Goal: Information Seeking & Learning: Learn about a topic

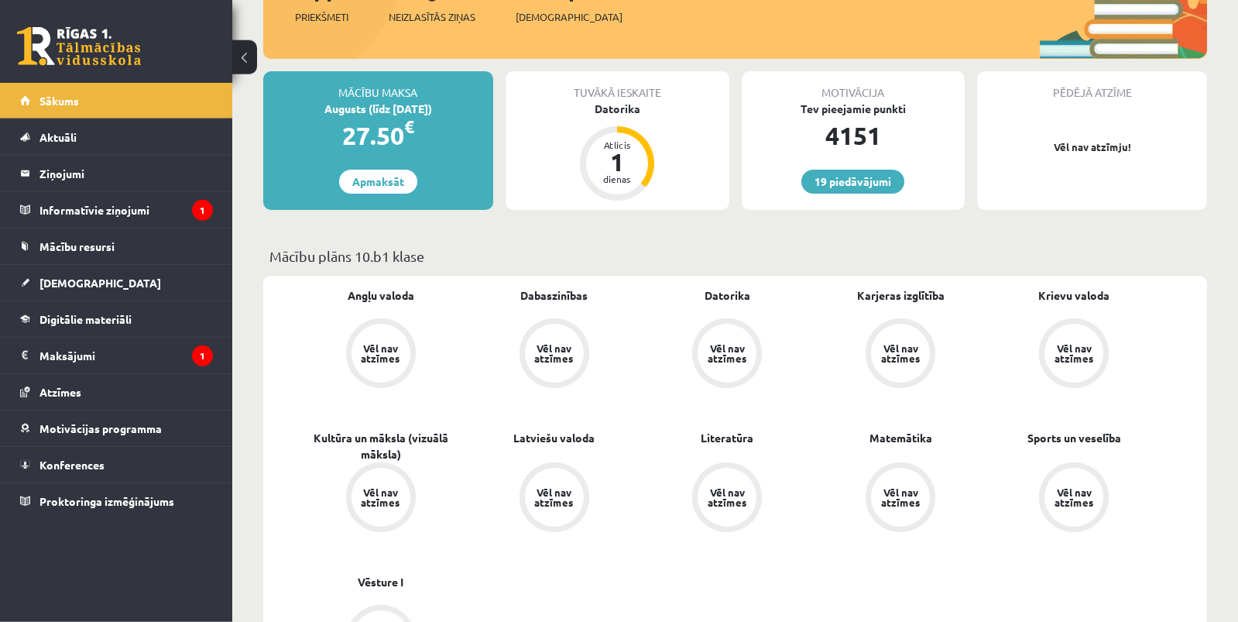
scroll to position [316, 0]
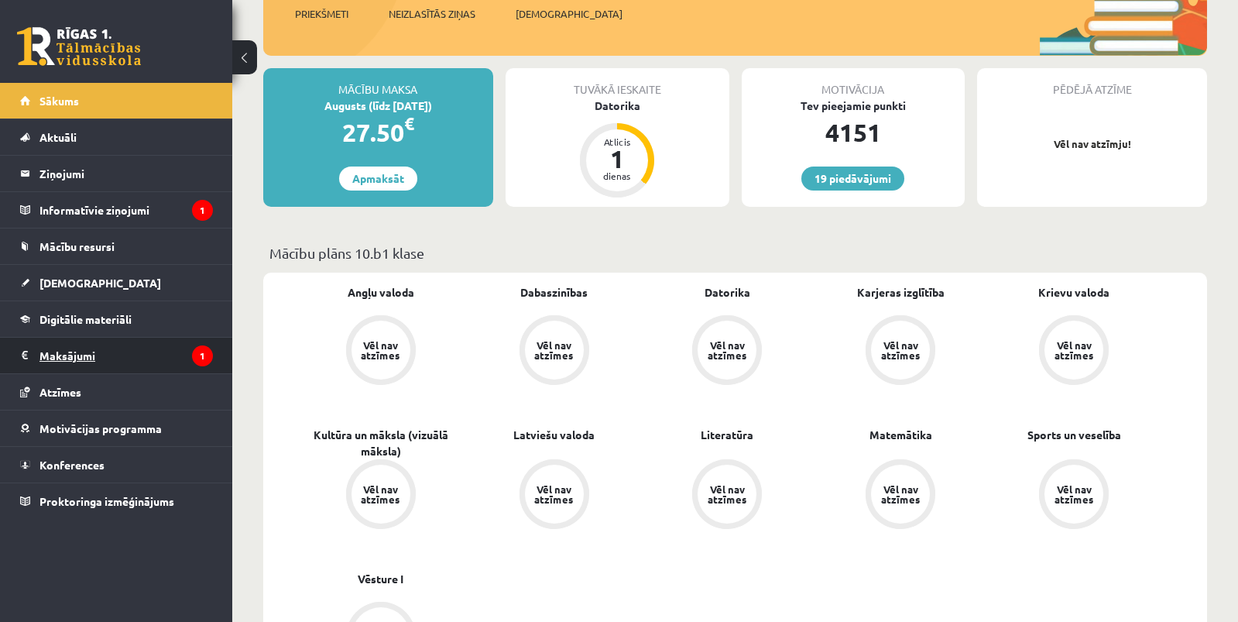
click at [72, 353] on legend "Maksājumi 1" at bounding box center [125, 355] width 173 height 36
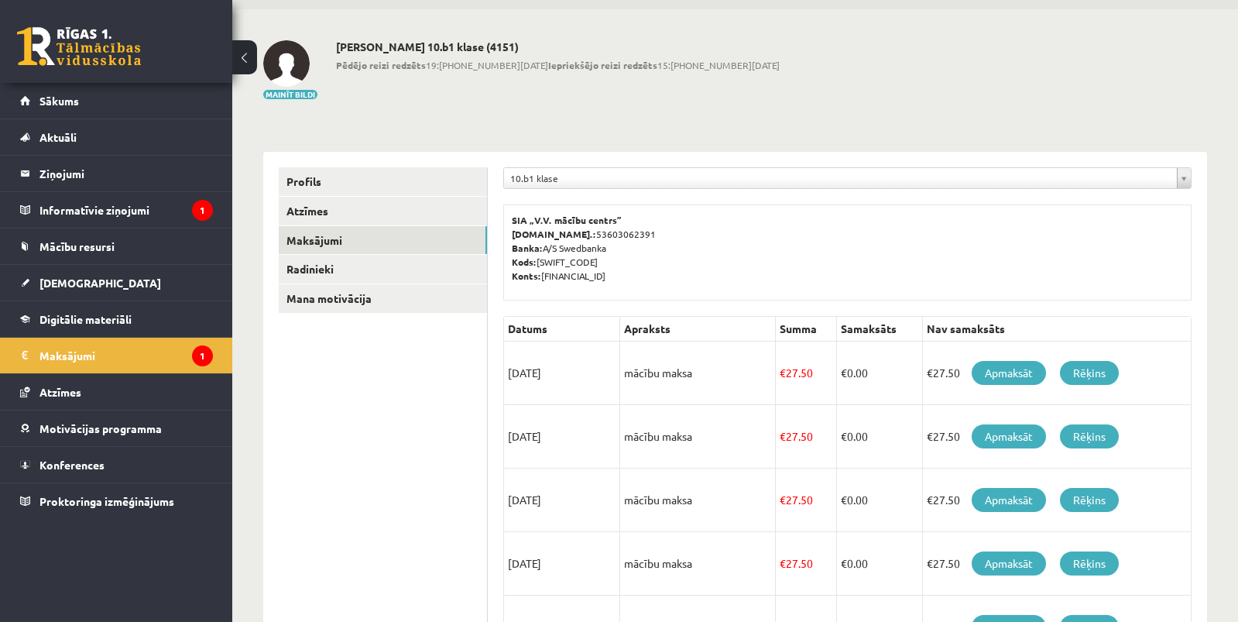
scroll to position [79, 0]
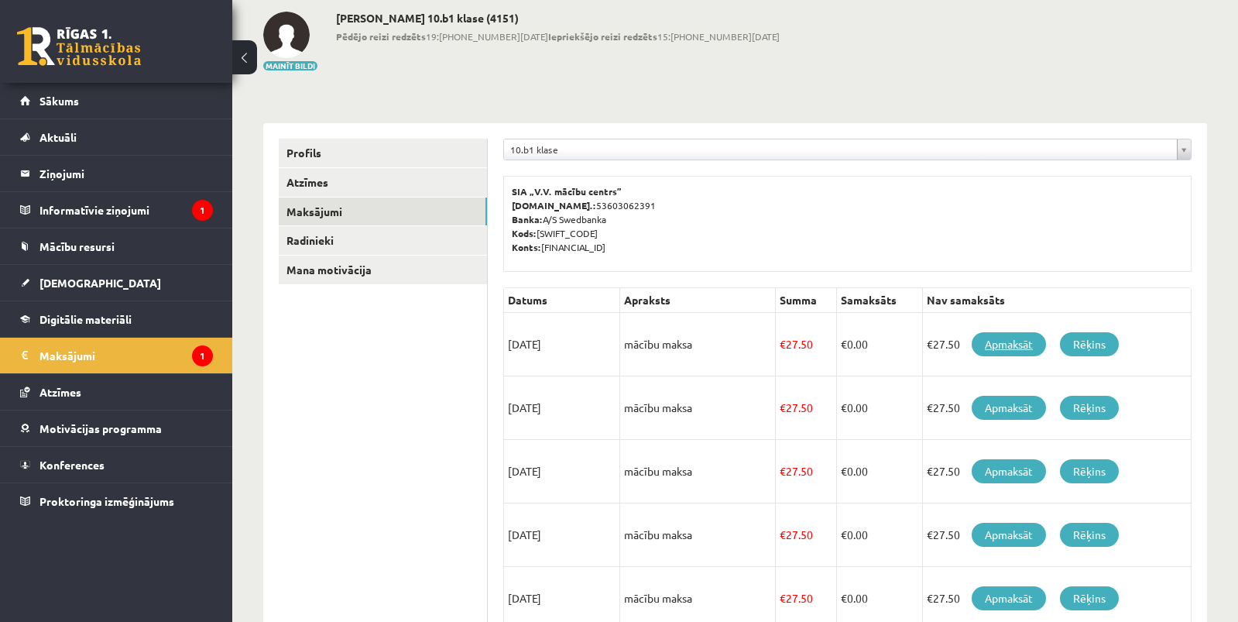
click at [996, 345] on link "Apmaksāt" at bounding box center [1008, 344] width 74 height 24
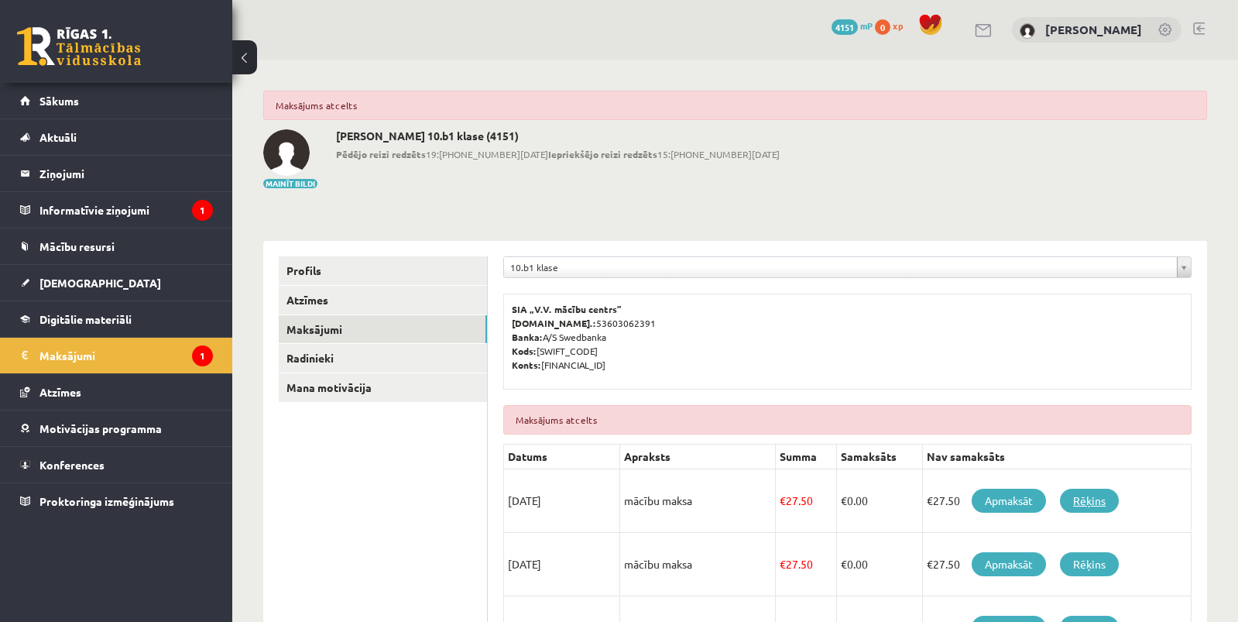
click at [1090, 501] on link "Rēķins" at bounding box center [1089, 500] width 59 height 24
drag, startPoint x: 533, startPoint y: 308, endPoint x: 610, endPoint y: 309, distance: 77.4
click at [610, 309] on b "SIA „V.V. mācību centrs”" at bounding box center [567, 309] width 111 height 12
copy b "V.V. mācību centrs"
click at [57, 283] on span "[DEMOGRAPHIC_DATA]" at bounding box center [100, 283] width 122 height 14
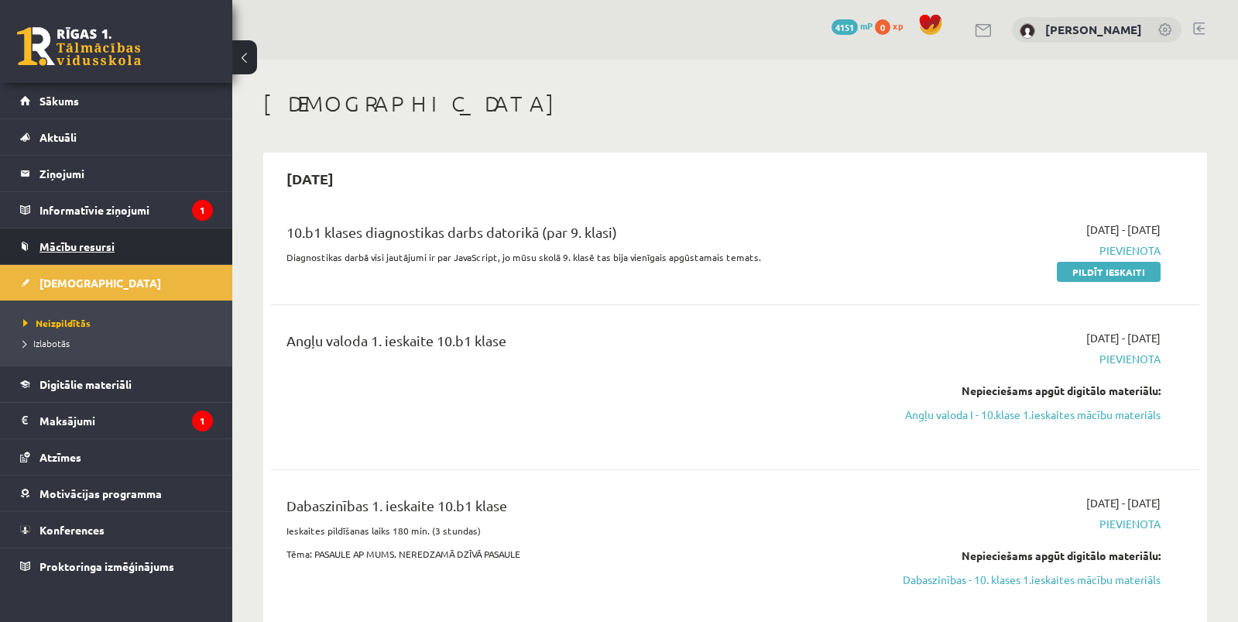
click at [77, 246] on span "Mācību resursi" at bounding box center [76, 246] width 75 height 14
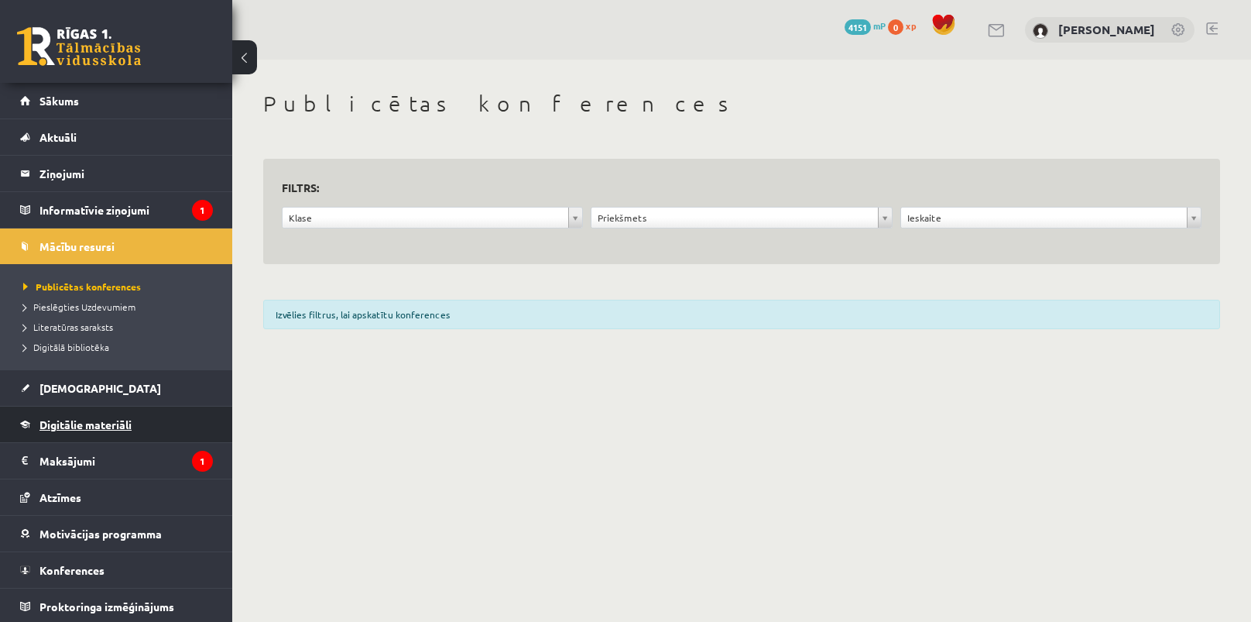
click at [75, 424] on span "Digitālie materiāli" at bounding box center [85, 424] width 92 height 14
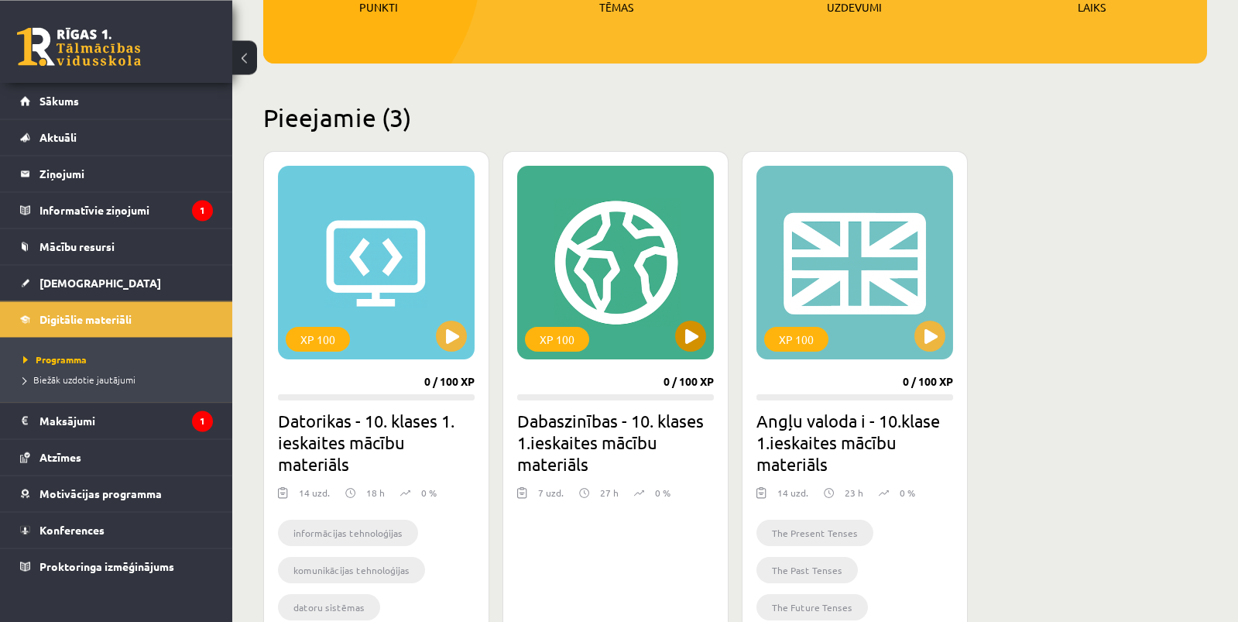
scroll to position [358, 0]
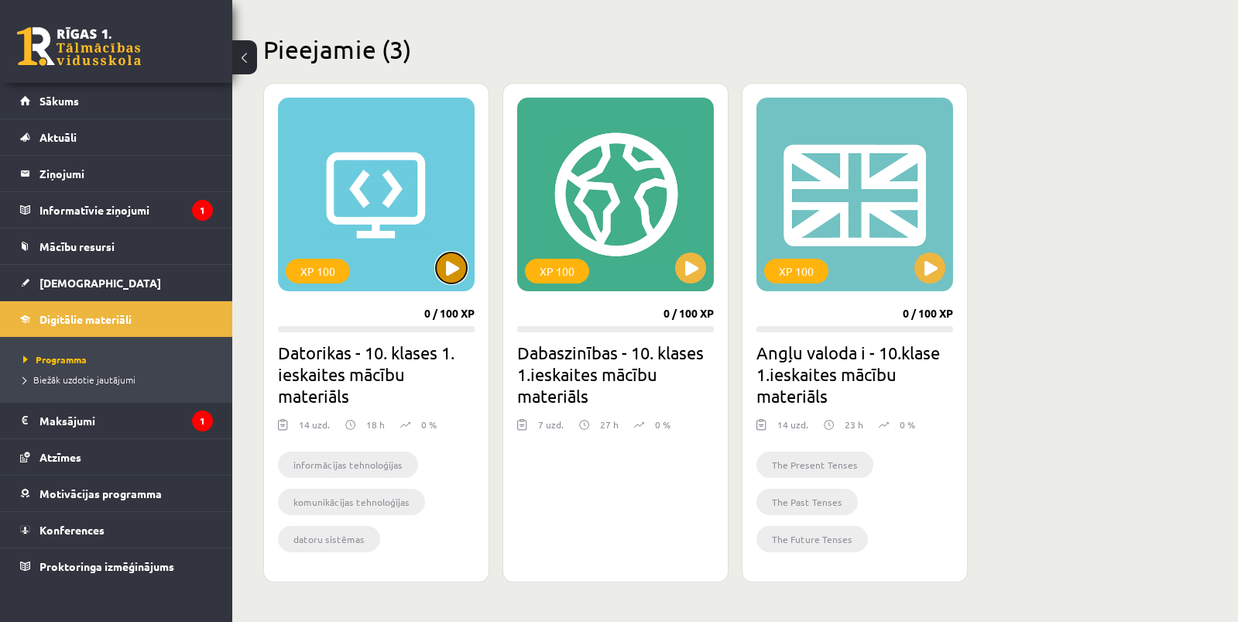
click at [447, 265] on button at bounding box center [451, 267] width 31 height 31
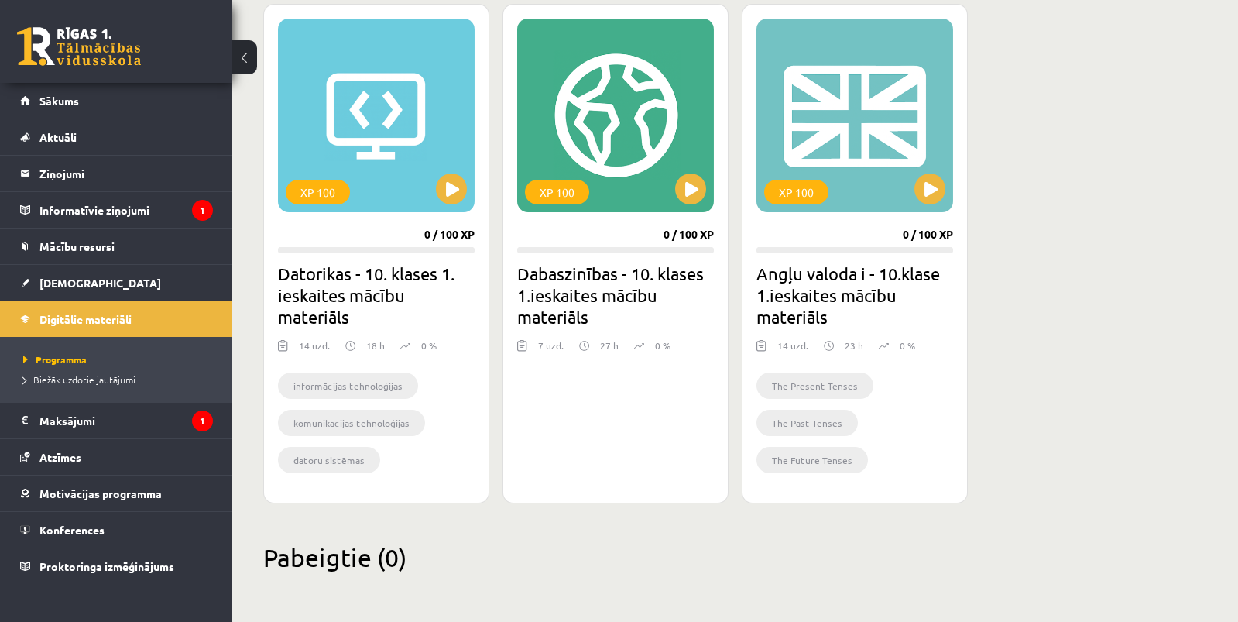
scroll to position [371, 0]
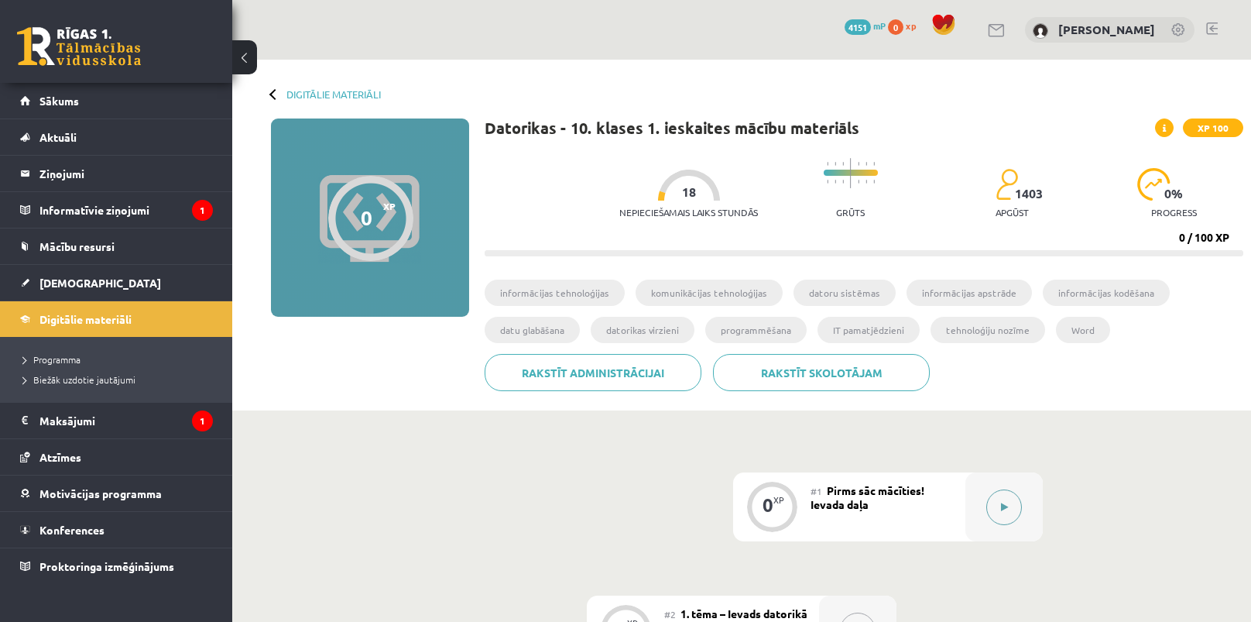
scroll to position [158, 0]
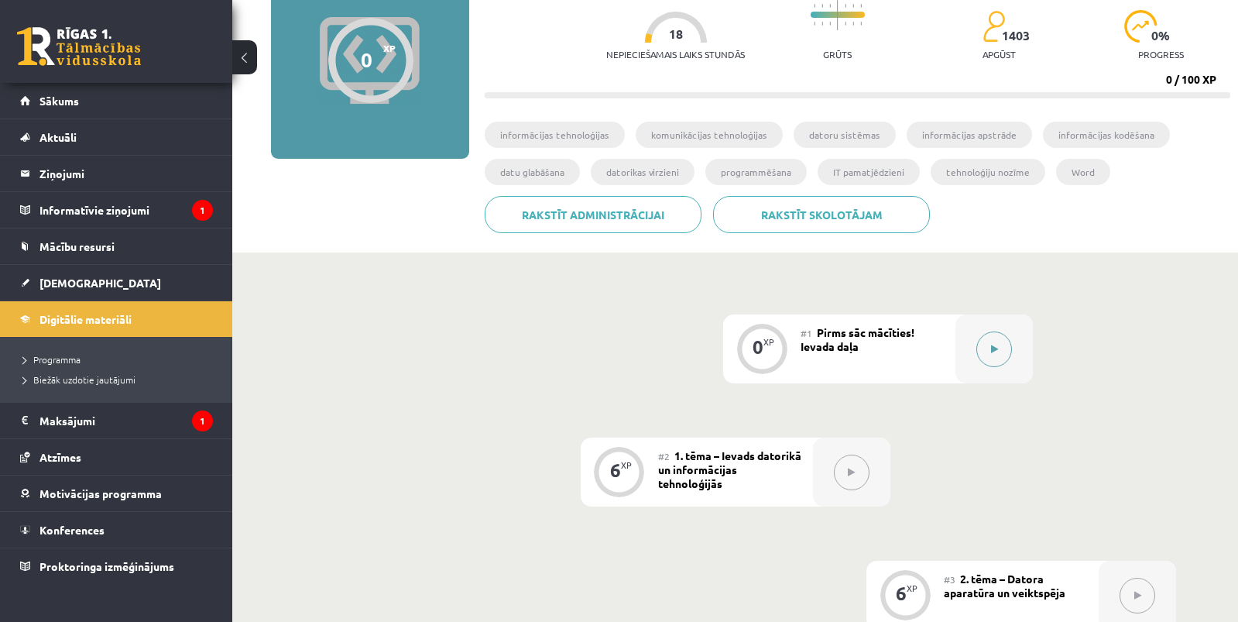
click at [998, 351] on button at bounding box center [994, 349] width 36 height 36
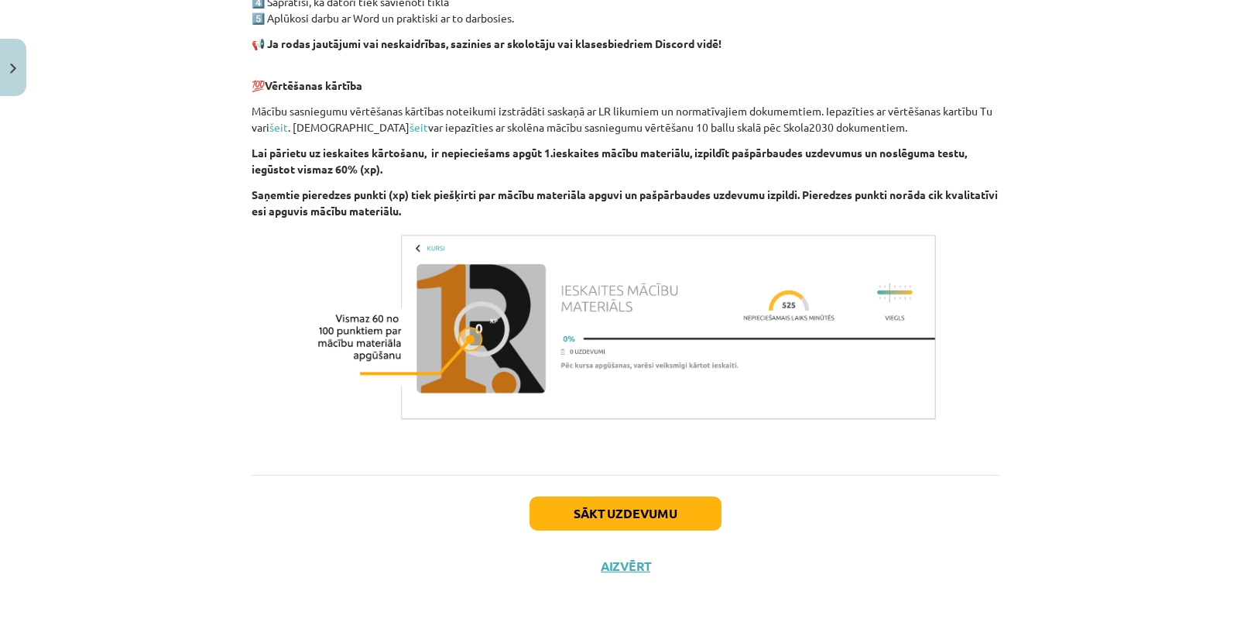
scroll to position [1020, 0]
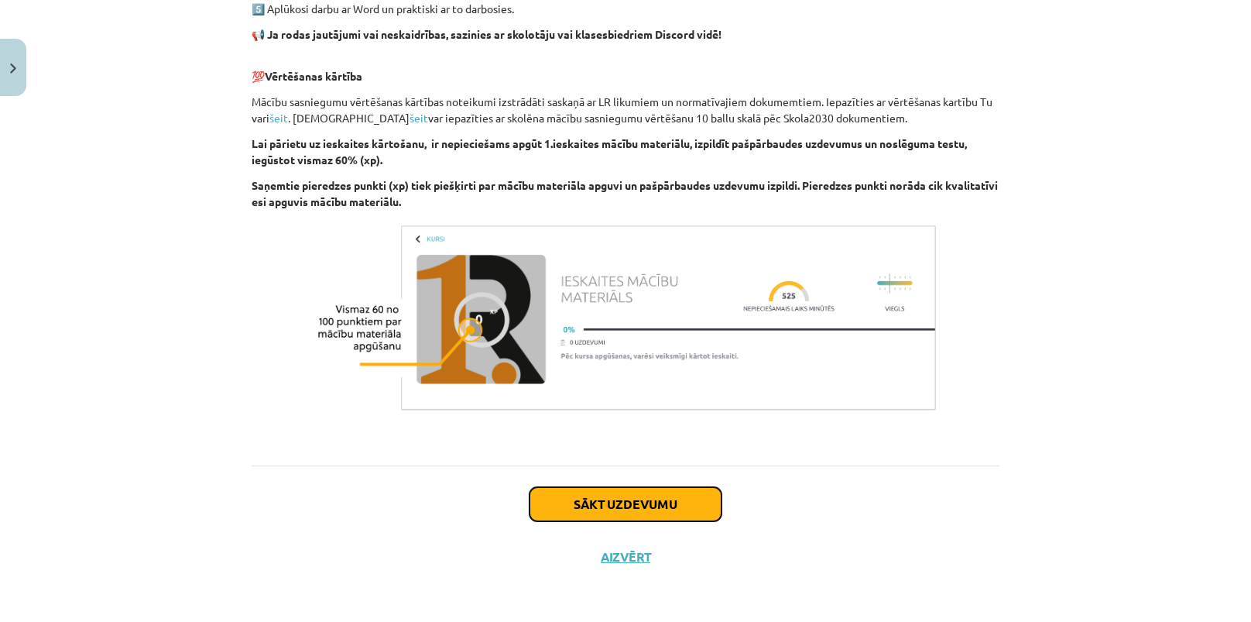
click at [614, 496] on button "Sākt uzdevumu" at bounding box center [625, 504] width 192 height 34
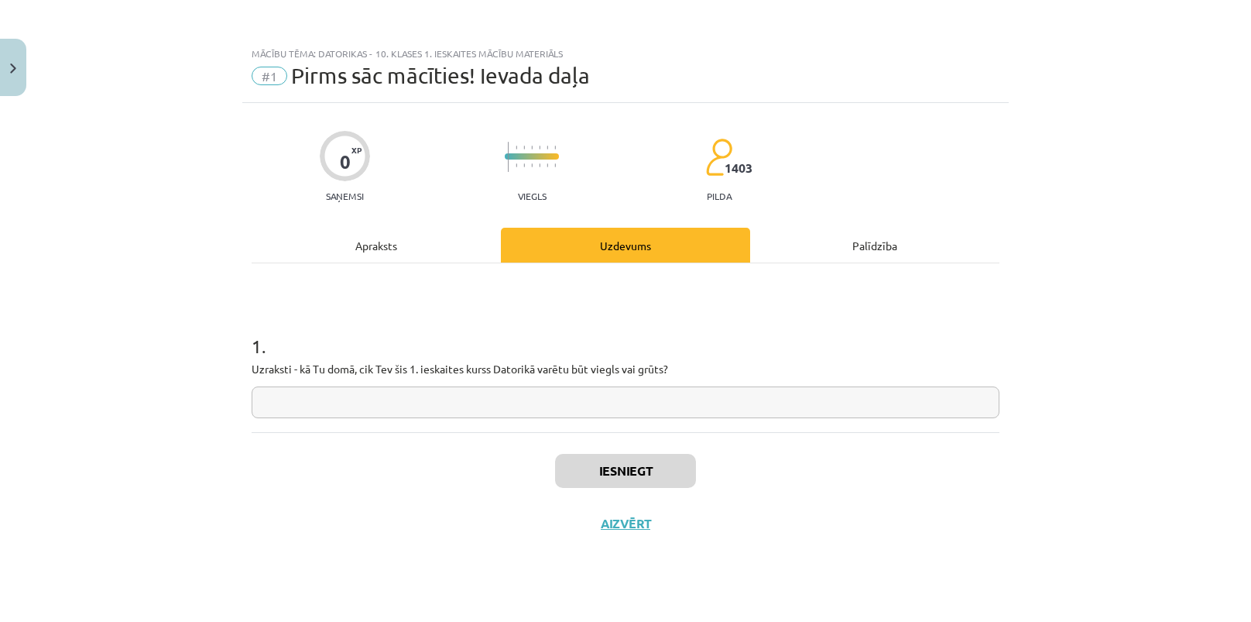
scroll to position [0, 0]
click at [331, 411] on input "text" at bounding box center [626, 402] width 748 height 32
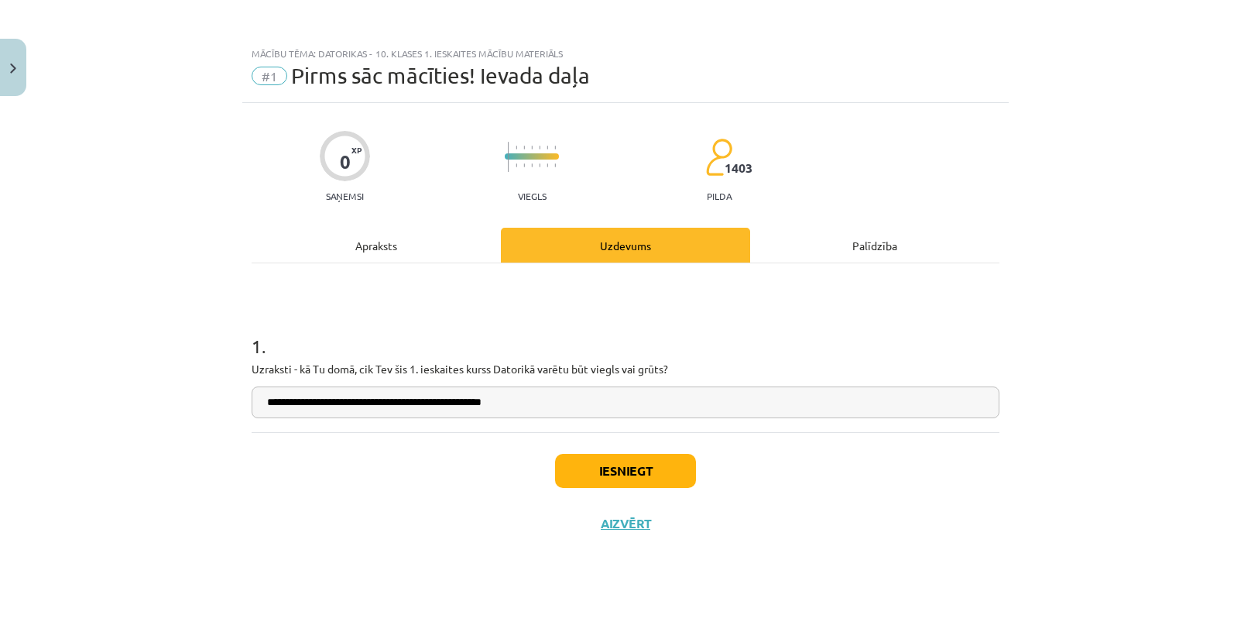
type input "**********"
click at [632, 467] on button "Iesniegt" at bounding box center [625, 471] width 141 height 34
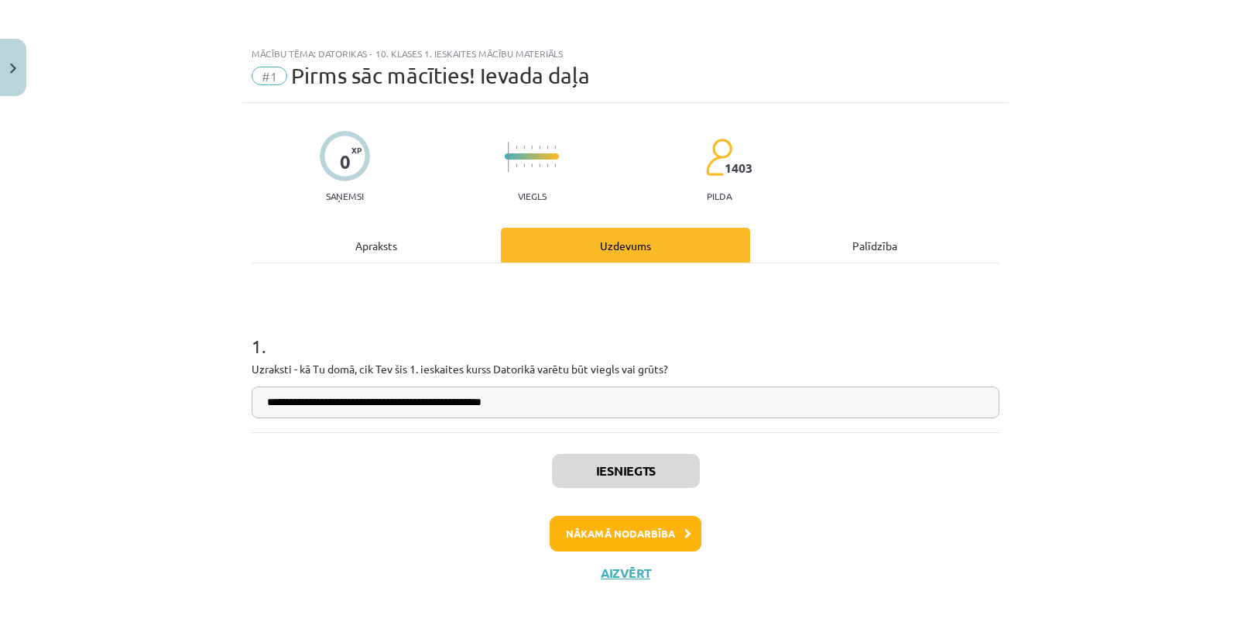
click at [776, 487] on div "Iesniegts Nākamā nodarbība Aizvērt" at bounding box center [626, 511] width 748 height 158
click at [675, 540] on button "Nākamā nodarbība" at bounding box center [626, 534] width 152 height 36
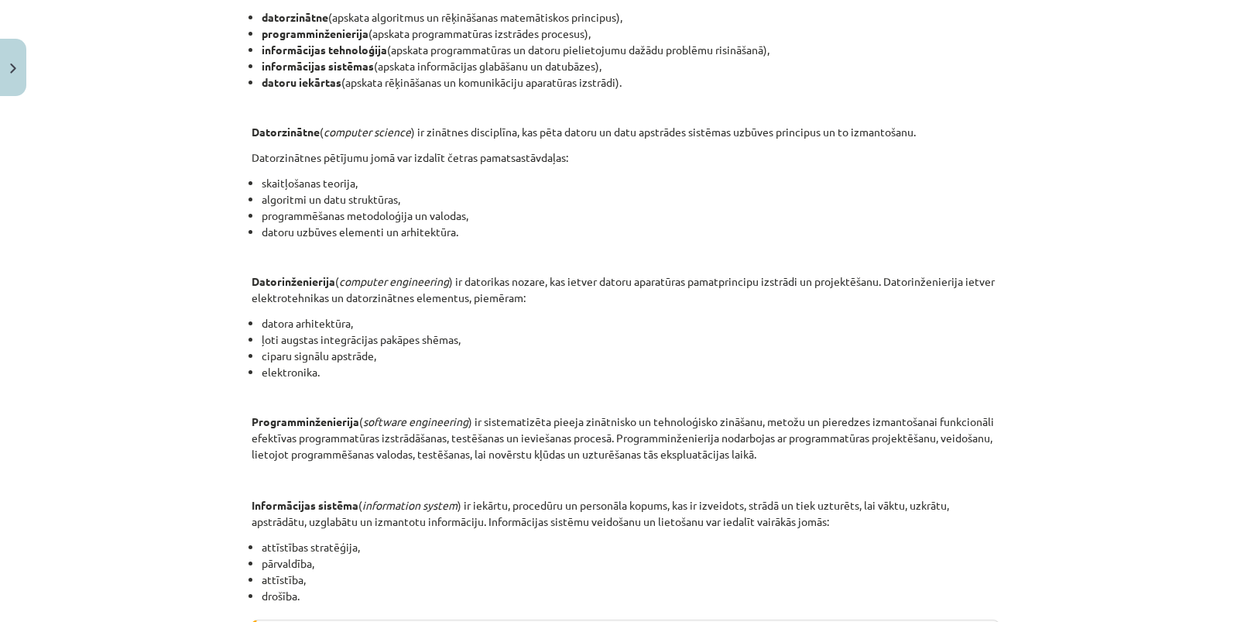
scroll to position [514, 0]
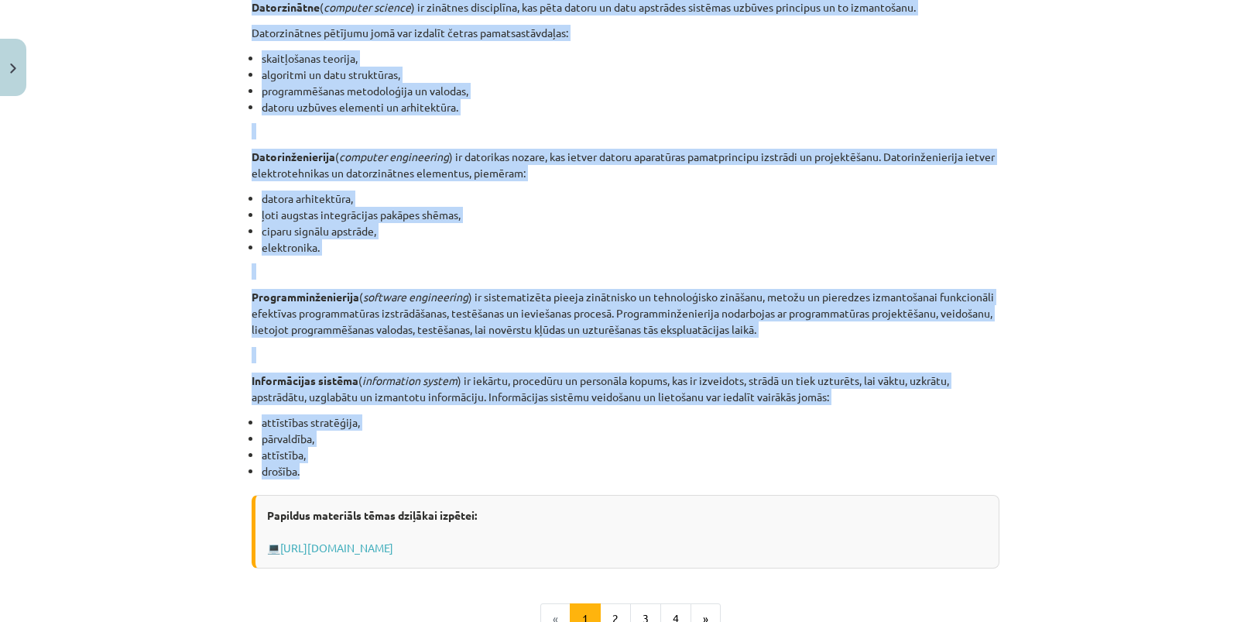
drag, startPoint x: 320, startPoint y: 311, endPoint x: 1114, endPoint y: 464, distance: 808.1
click at [1114, 464] on div "Mācību tēma: Datorikas - 10. klases 1. ieskaites mācību materiāls #2 1. tēma – …" at bounding box center [625, 311] width 1251 height 622
copy div "LOREMIPSUMDO SI AMETCONSECTET ADIPISCINGE SEDDOEIUSMODT Incididun utlabore Etdo…"
click at [1044, 183] on div "Mācību tēma: Datorikas - 10. klases 1. ieskaites mācību materiāls #2 1. tēma – …" at bounding box center [625, 311] width 1251 height 622
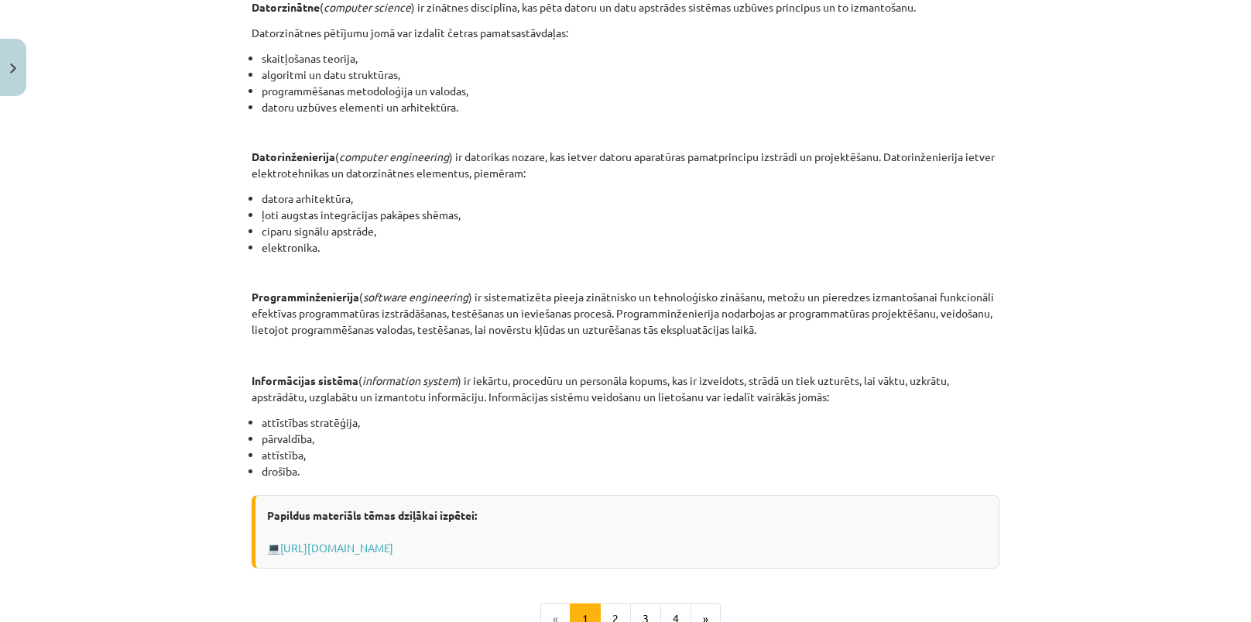
scroll to position [703, 0]
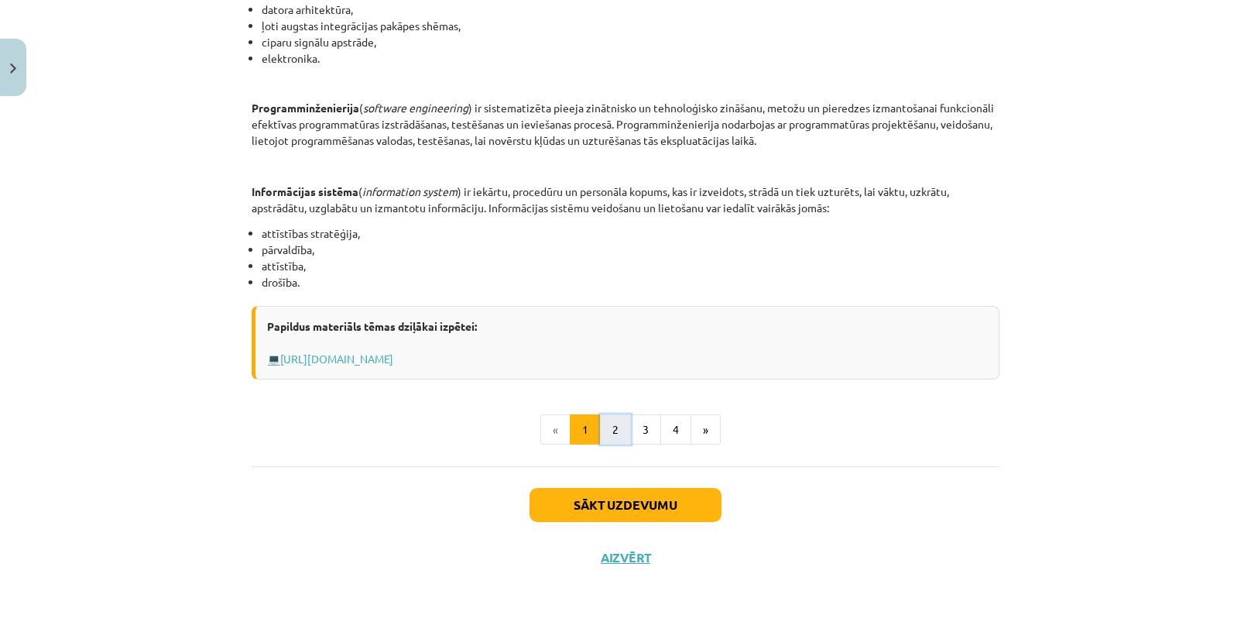
click at [607, 420] on button "2" at bounding box center [615, 429] width 31 height 31
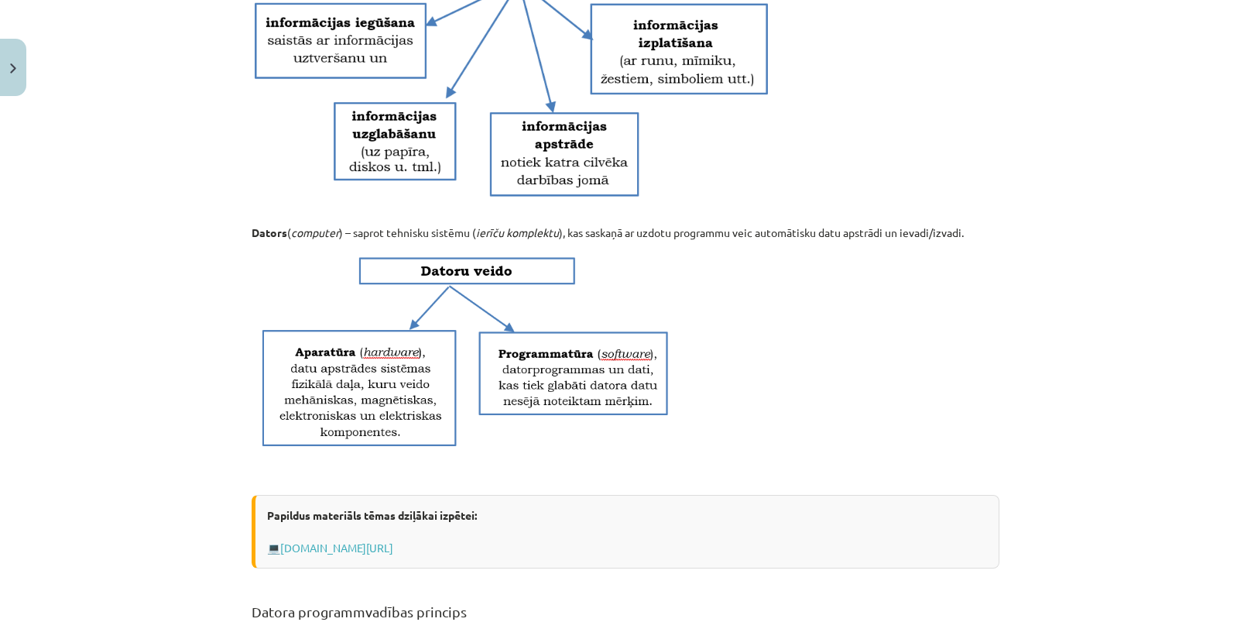
scroll to position [641, 0]
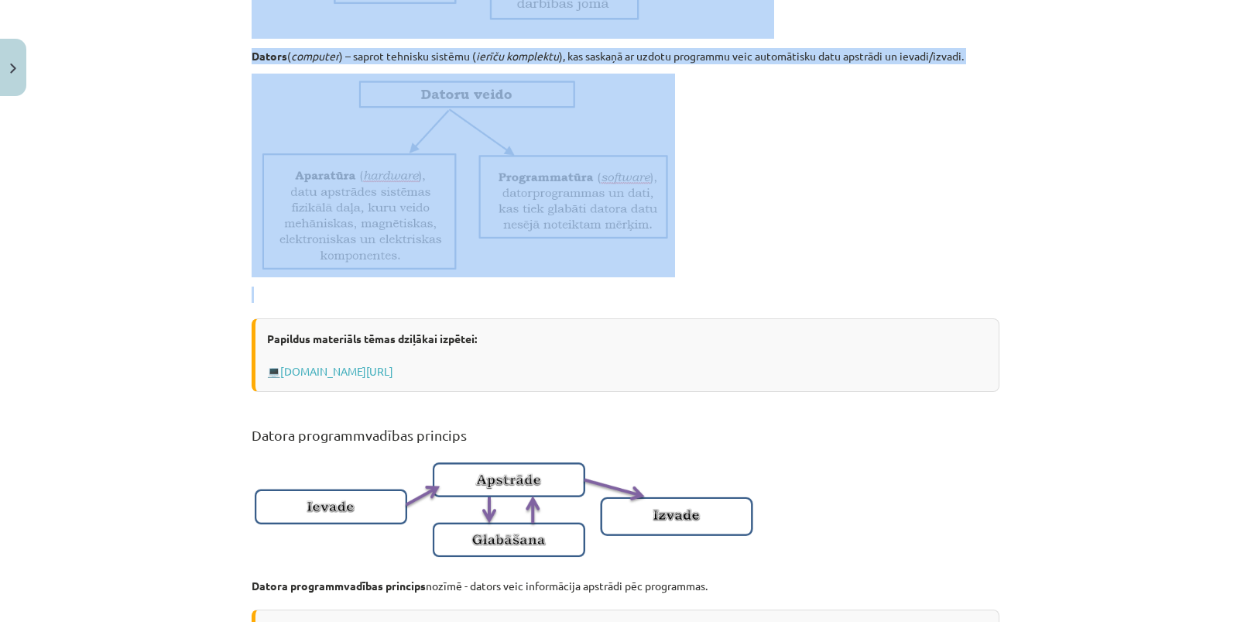
drag, startPoint x: 201, startPoint y: 176, endPoint x: 945, endPoint y: 313, distance: 756.4
click at [945, 313] on div "Mācību tēma: Datorikas - 10. klases 1. ieskaites mācību materiāls #2 1. tēma – …" at bounding box center [625, 311] width 1251 height 622
copy div "Informācijas tehnoloģiju pamatjēdzieni Informācijas tehnoloģijas ( IT ) jeb inf…"
click at [207, 505] on div "Mācību tēma: Datorikas - 10. klases 1. ieskaites mācību materiāls #2 1. tēma – …" at bounding box center [625, 311] width 1251 height 622
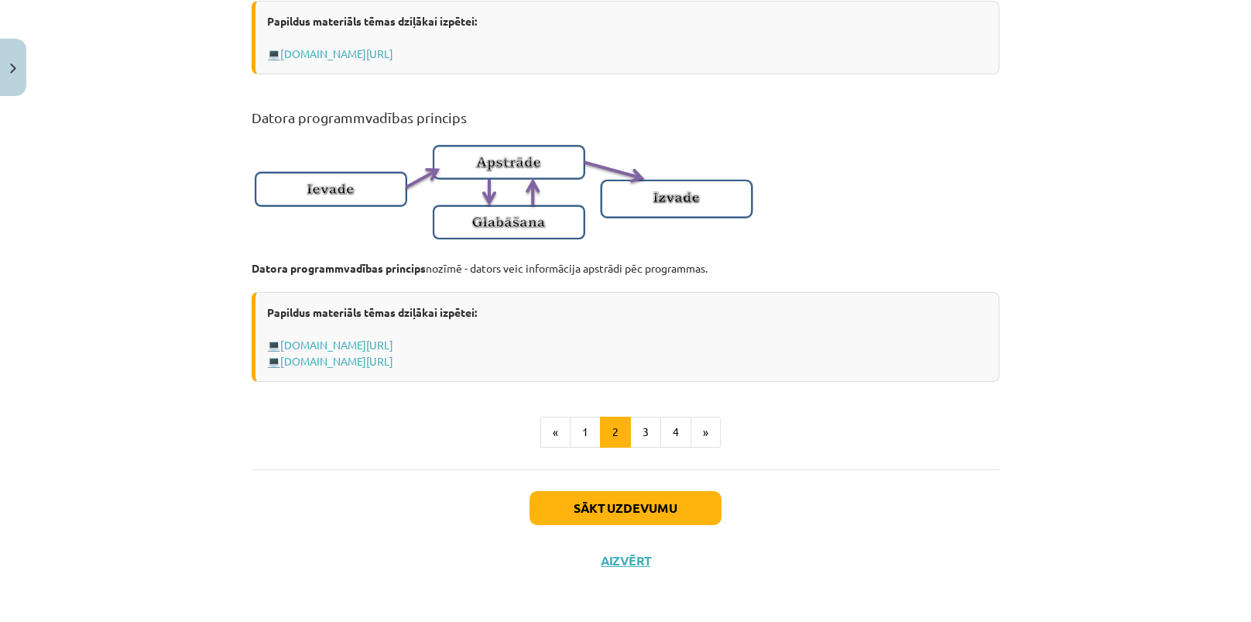
scroll to position [978, 0]
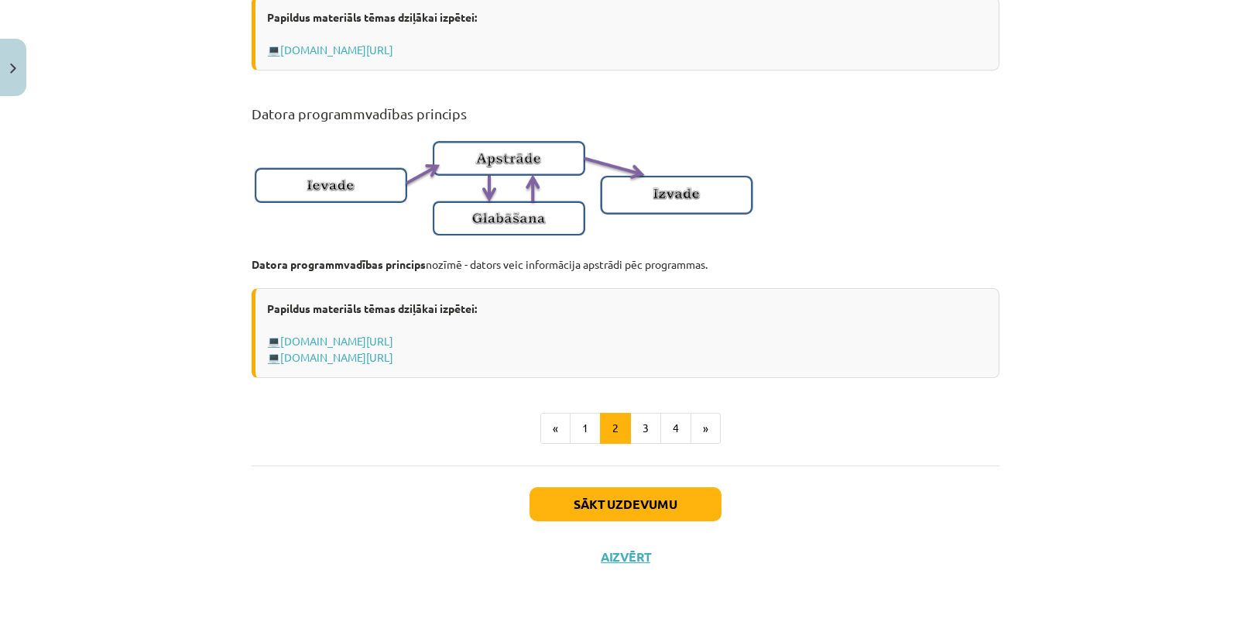
drag, startPoint x: 205, startPoint y: 444, endPoint x: 858, endPoint y: 265, distance: 676.8
click at [858, 265] on div "Mācību tēma: Datorikas - 10. klases 1. ieskaites mācību materiāls #2 1. tēma – …" at bounding box center [625, 311] width 1251 height 622
click at [866, 214] on p at bounding box center [626, 187] width 748 height 119
drag, startPoint x: 616, startPoint y: 363, endPoint x: 260, endPoint y: 339, distance: 356.9
click at [260, 339] on div "Papildus materiāls tēmas dziļākai izpētei: 💻 [DOMAIN_NAME][URL] 💻 [DOMAIN_NAME]…" at bounding box center [626, 333] width 748 height 90
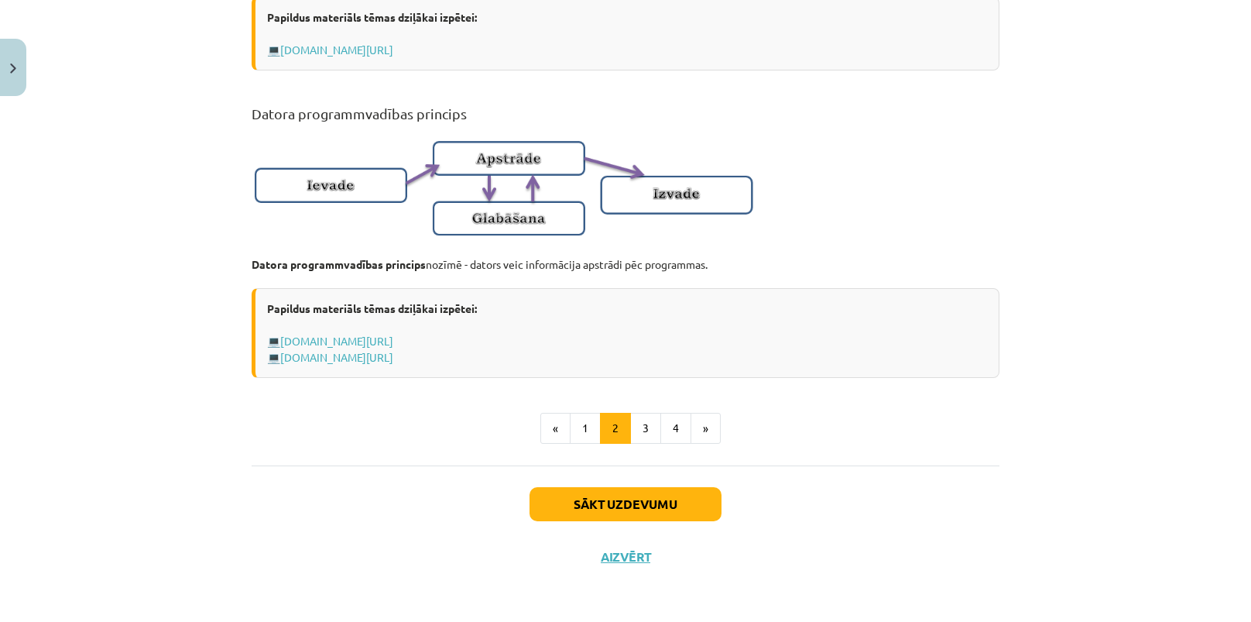
copy div "💻 [DOMAIN_NAME][URL] 💻 [DOMAIN_NAME][URL]"
click at [1109, 255] on div "Mācību tēma: Datorikas - 10. klases 1. ieskaites mācību materiāls #2 1. tēma – …" at bounding box center [625, 311] width 1251 height 622
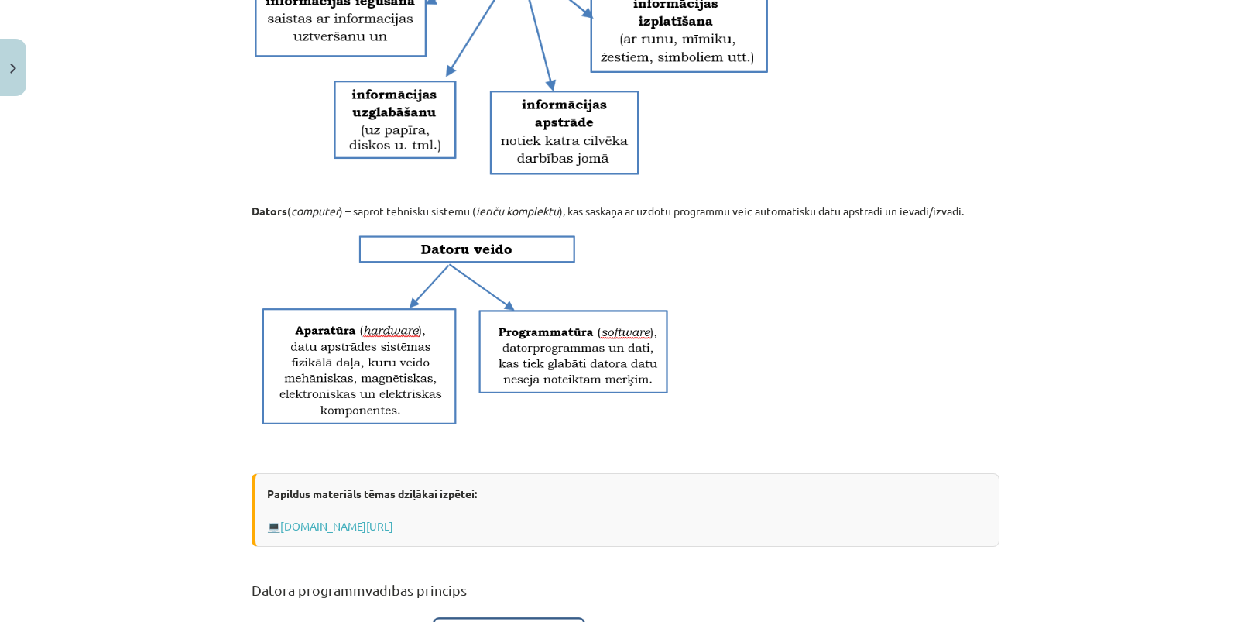
scroll to position [594, 0]
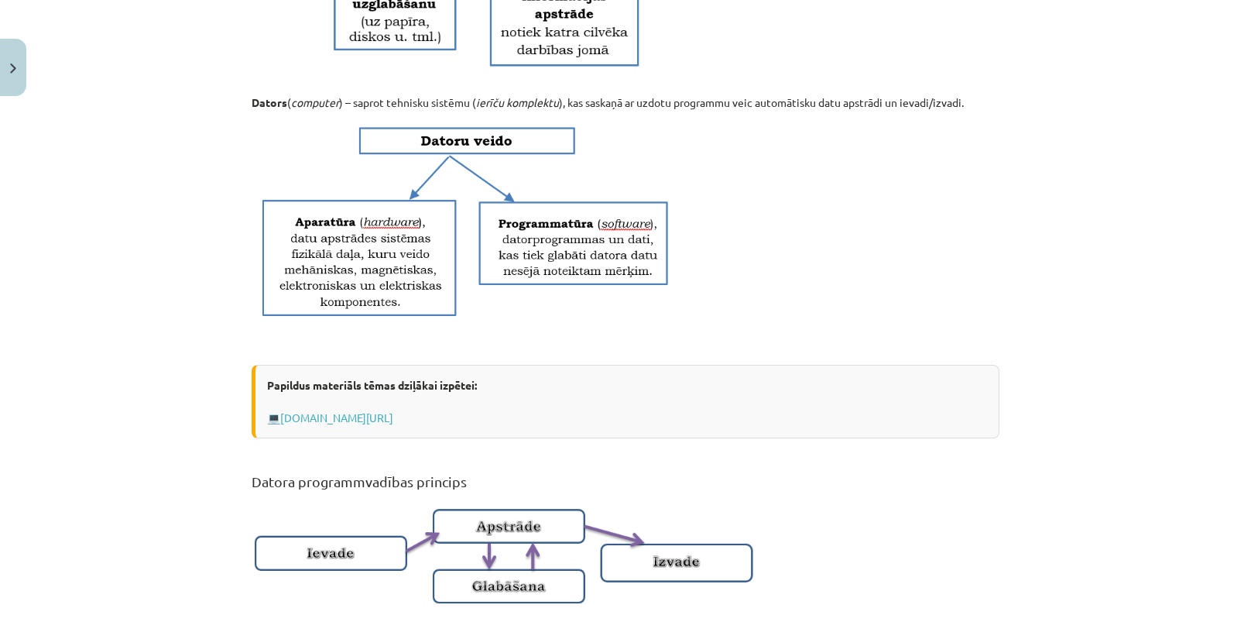
drag, startPoint x: 850, startPoint y: 434, endPoint x: 252, endPoint y: 437, distance: 597.6
click at [252, 437] on div "Papildus materiāls tēmas dziļākai izpētei: 💻 [DOMAIN_NAME][URL]" at bounding box center [626, 402] width 748 height 74
copy div "💻 [DOMAIN_NAME][URL]"
click at [1050, 336] on div "Mācību tēma: Datorikas - 10. klases 1. ieskaites mācību materiāls #2 1. tēma – …" at bounding box center [625, 311] width 1251 height 622
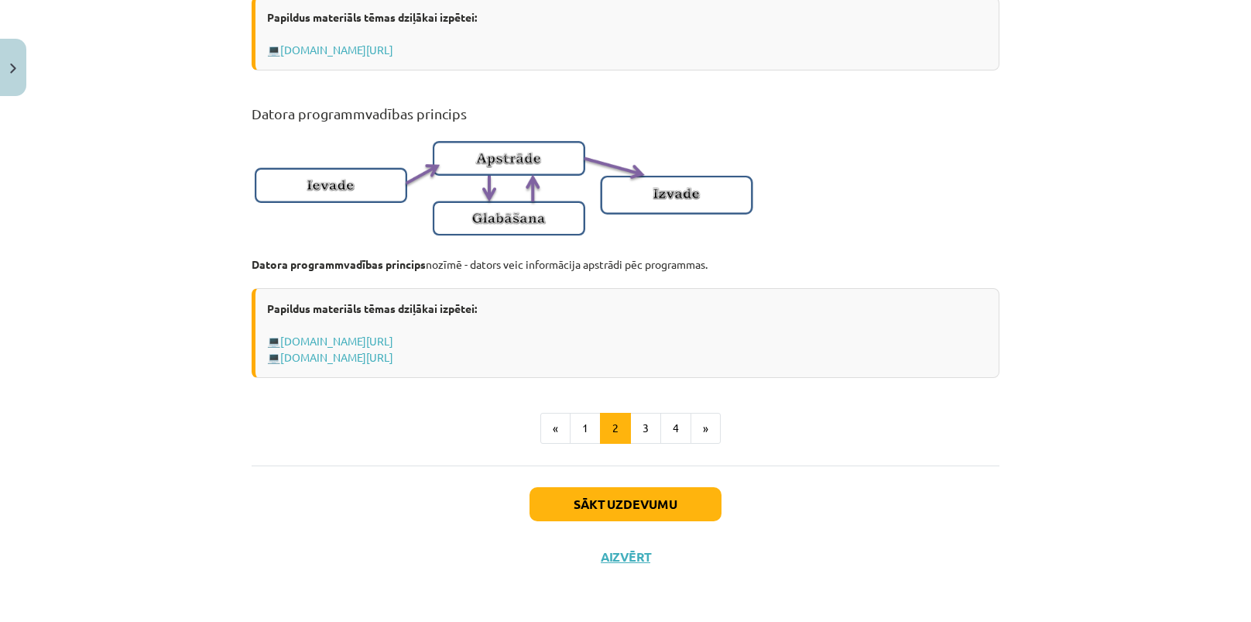
scroll to position [978, 0]
click at [636, 427] on button "3" at bounding box center [645, 428] width 31 height 31
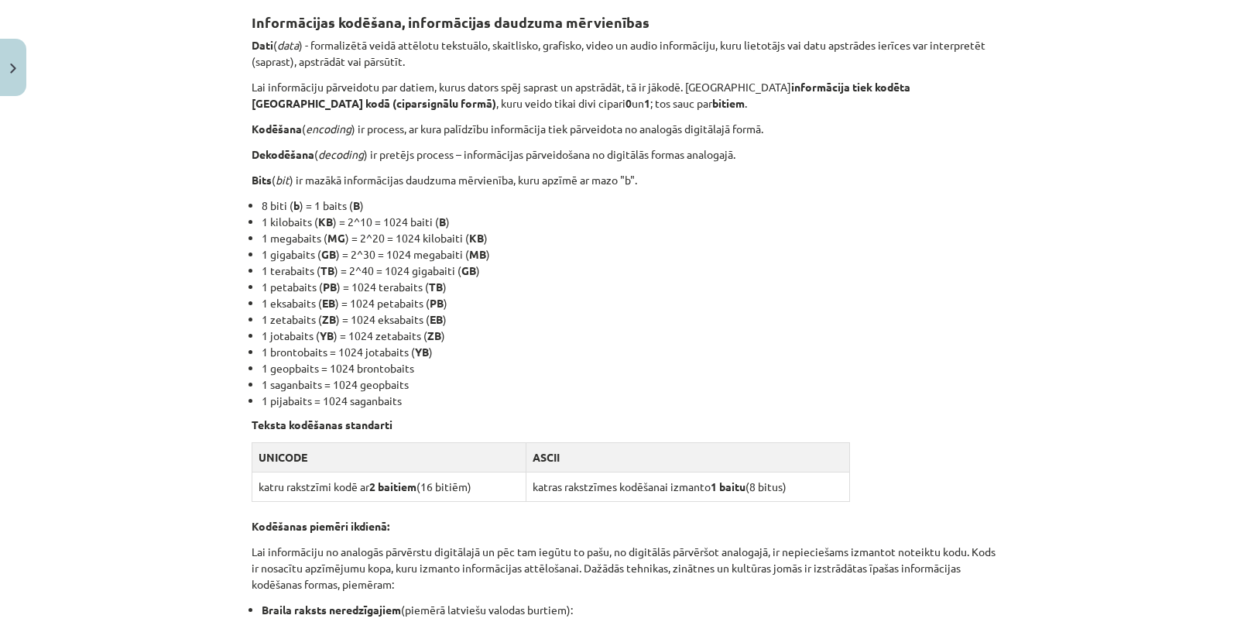
scroll to position [208, 0]
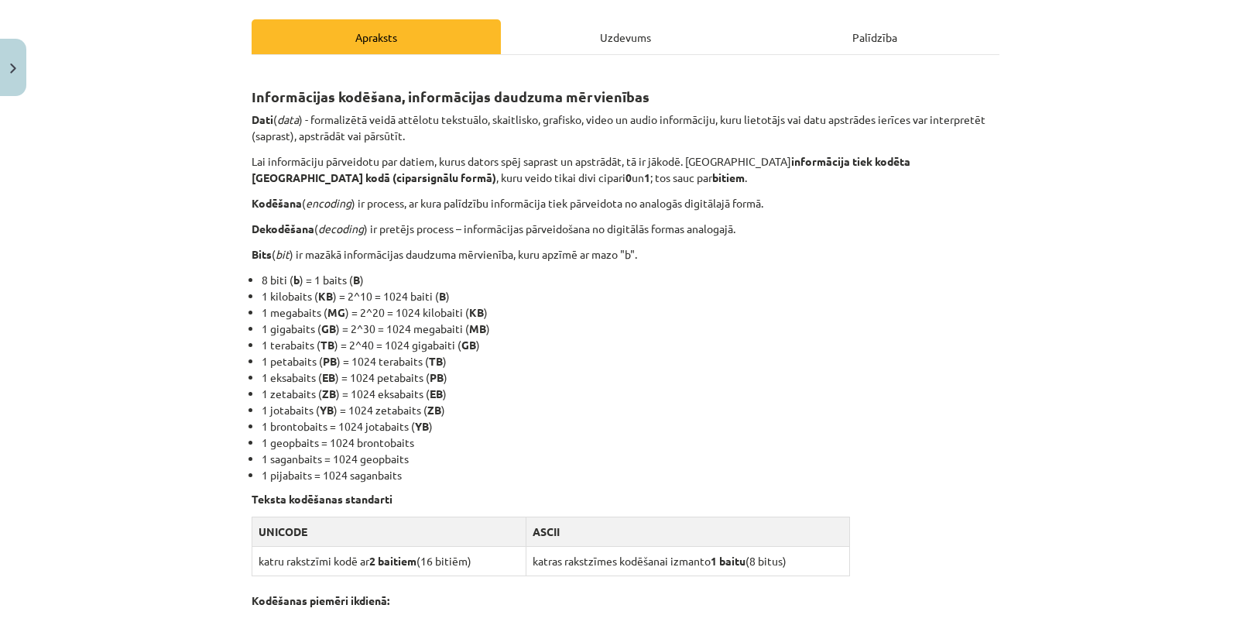
click at [1055, 363] on div "Mācību tēma: Datorikas - 10. klases 1. ieskaites mācību materiāls #2 1. tēma – …" at bounding box center [625, 311] width 1251 height 622
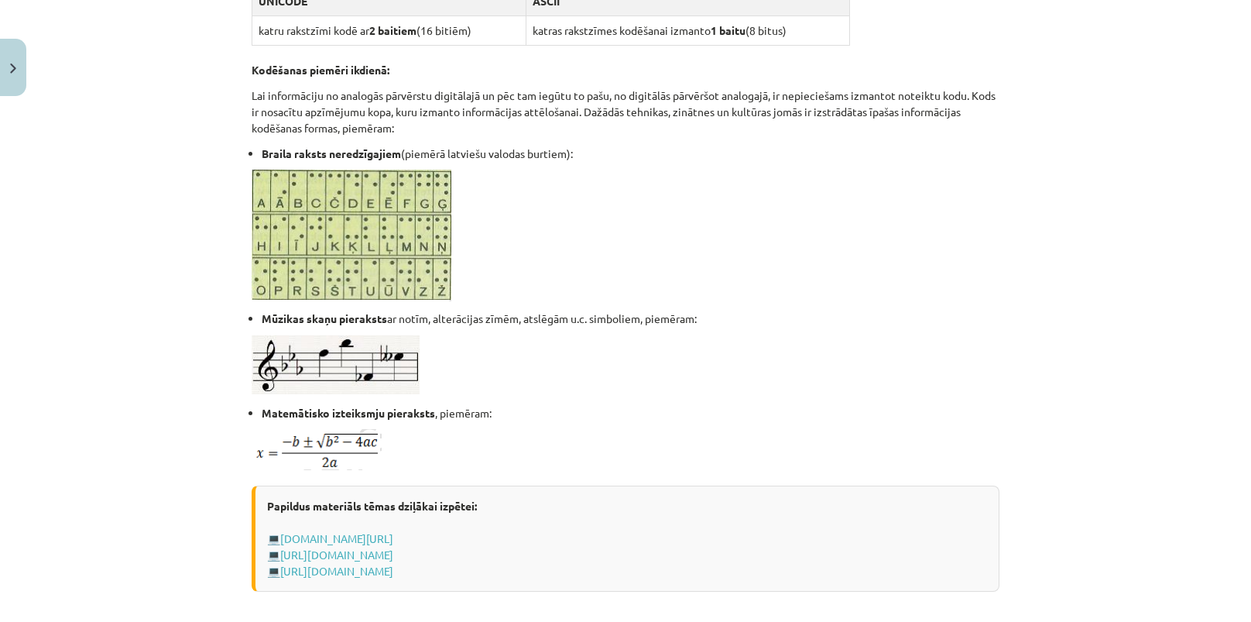
scroll to position [760, 0]
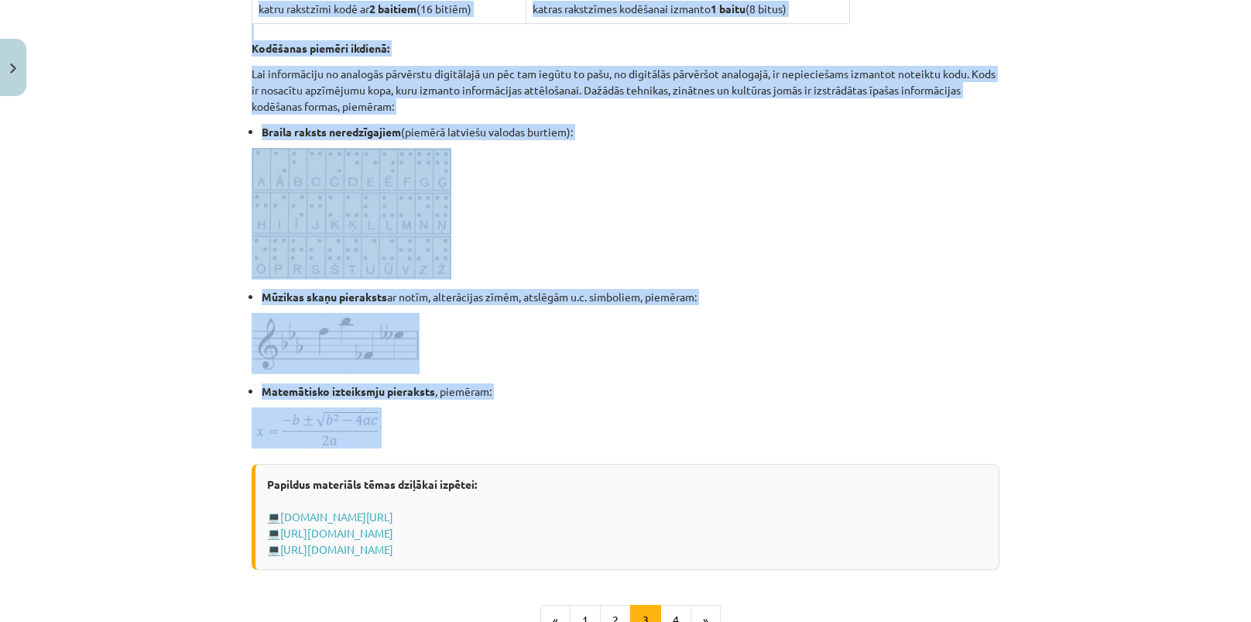
drag, startPoint x: 204, startPoint y: 19, endPoint x: 1109, endPoint y: 416, distance: 988.5
click at [1109, 416] on div "Mācību tēma: Datorikas - 10. klases 1. ieskaites mācību materiāls #2 1. tēma – …" at bounding box center [625, 311] width 1251 height 622
copy div "Loremipsumdo sitametc, adipiscingel seddoeiu temporincid Utla ( etdo ) - magnaa…"
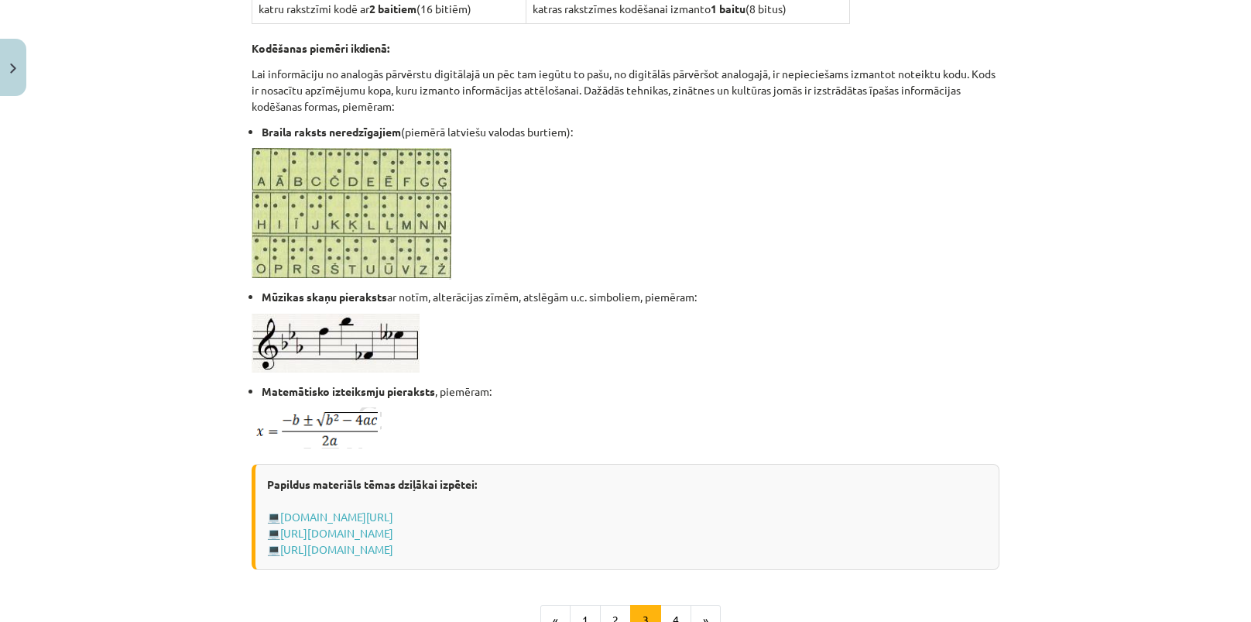
click at [1099, 232] on div "Mācību tēma: Datorikas - 10. klases 1. ieskaites mācību materiāls #2 1. tēma – …" at bounding box center [625, 311] width 1251 height 622
click at [866, 602] on div "Informācijas kodēšana, informācijas daudzuma mērvienības Dati ( data ) - formal…" at bounding box center [626, 76] width 748 height 1118
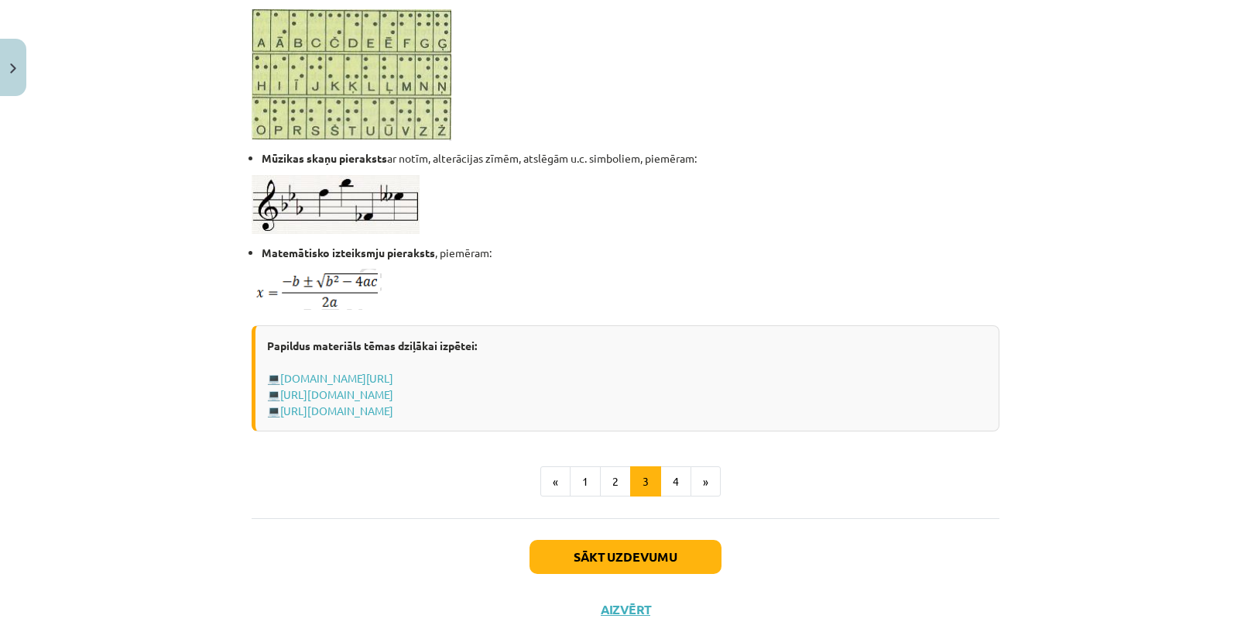
scroll to position [909, 0]
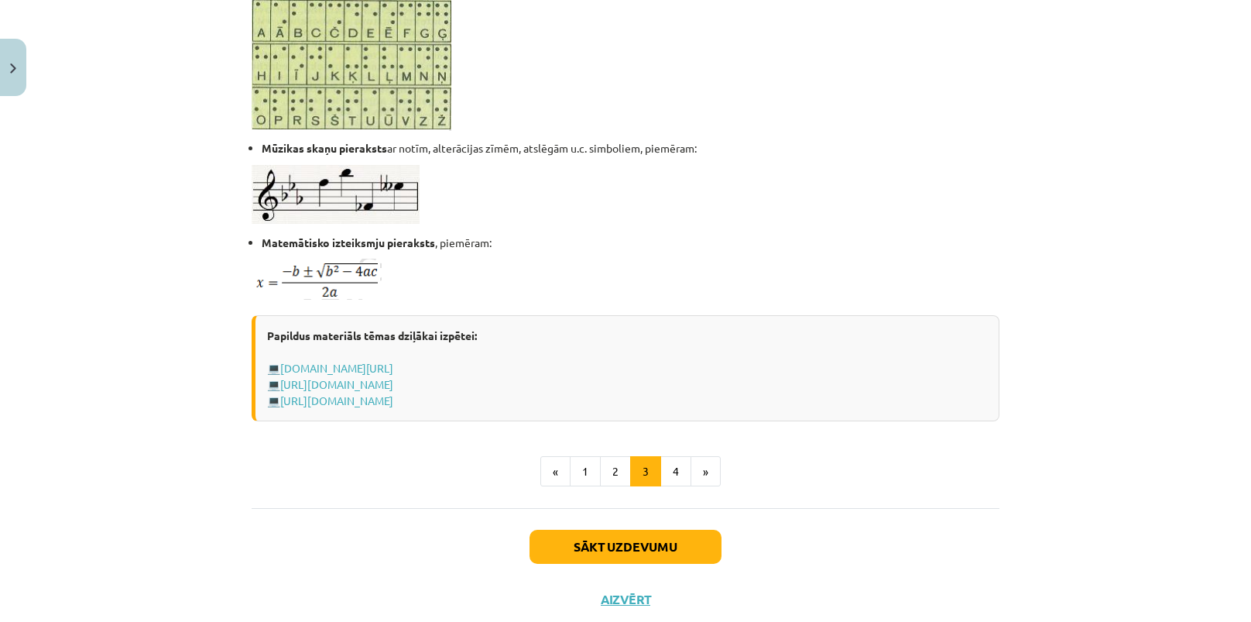
drag, startPoint x: 661, startPoint y: 410, endPoint x: 268, endPoint y: 358, distance: 396.7
click at [268, 358] on div "Papildus materiāls tēmas dziļākai izpētei: 💻 [DOMAIN_NAME][URL] 💻 [URL][DOMAIN_…" at bounding box center [626, 368] width 748 height 106
copy div "💻 [DOMAIN_NAME][URL] 💻 [URL][DOMAIN_NAME] 💻 [URL][DOMAIN_NAME]"
click at [902, 468] on ul "« 1 2 3 4 »" at bounding box center [626, 471] width 748 height 31
click at [668, 474] on button "4" at bounding box center [675, 471] width 31 height 31
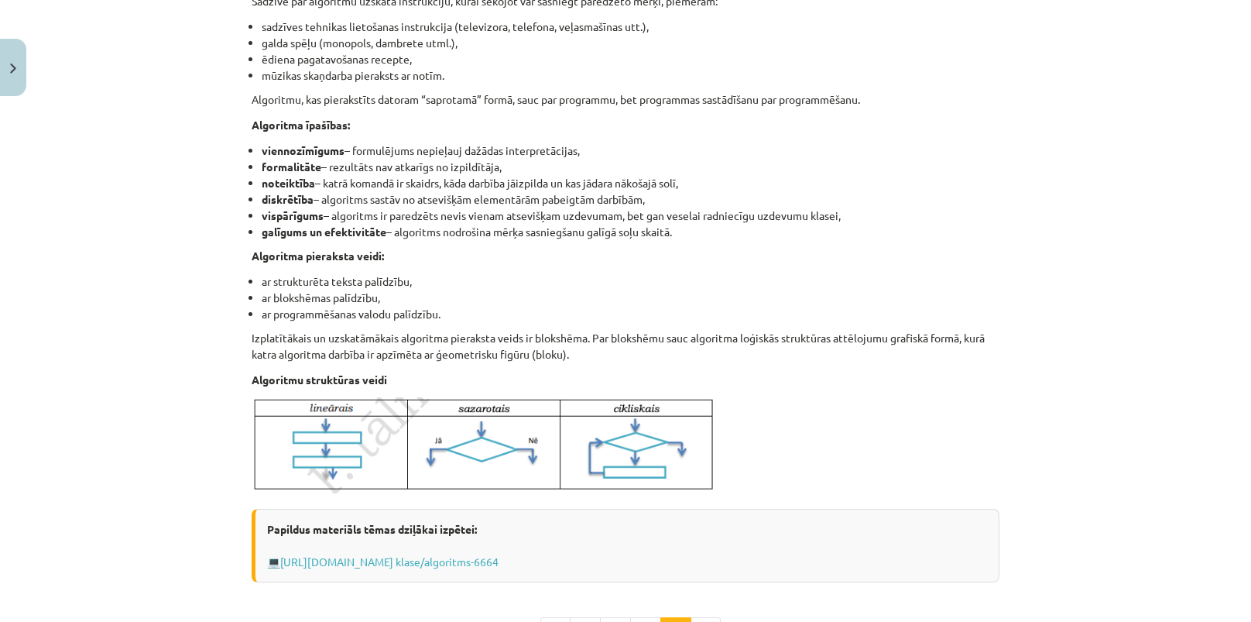
scroll to position [556, 0]
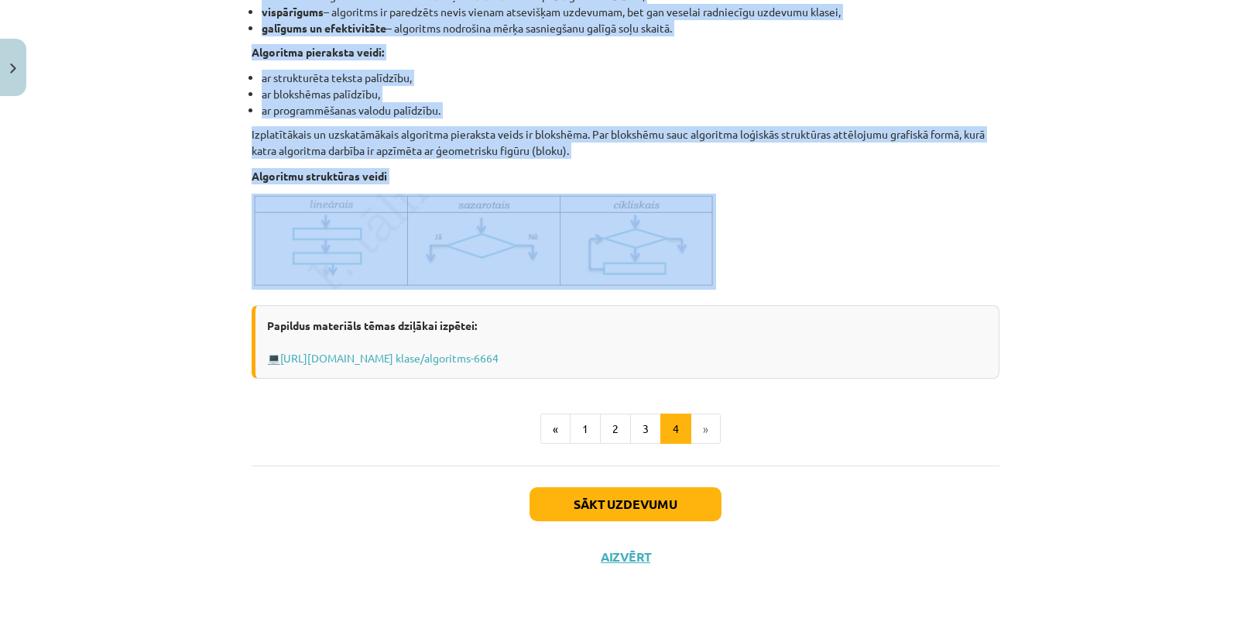
drag, startPoint x: 202, startPoint y: 78, endPoint x: 1023, endPoint y: 279, distance: 844.6
click at [1023, 279] on div "Mācību tēma: Datorikas - 10. klases 1. ieskaites mācību materiāls #2 1. tēma – …" at bounding box center [625, 311] width 1251 height 622
drag, startPoint x: 473, startPoint y: 368, endPoint x: 239, endPoint y: 367, distance: 233.8
click at [242, 367] on div "6 XP Saņemsi Viegls 1403 pilda Apraksts Uzdevums Palīdzība Algoritms Algoritms …" at bounding box center [625, 65] width 766 height 1036
copy div "💻 [URL][DOMAIN_NAME] klase/algoritms-6664"
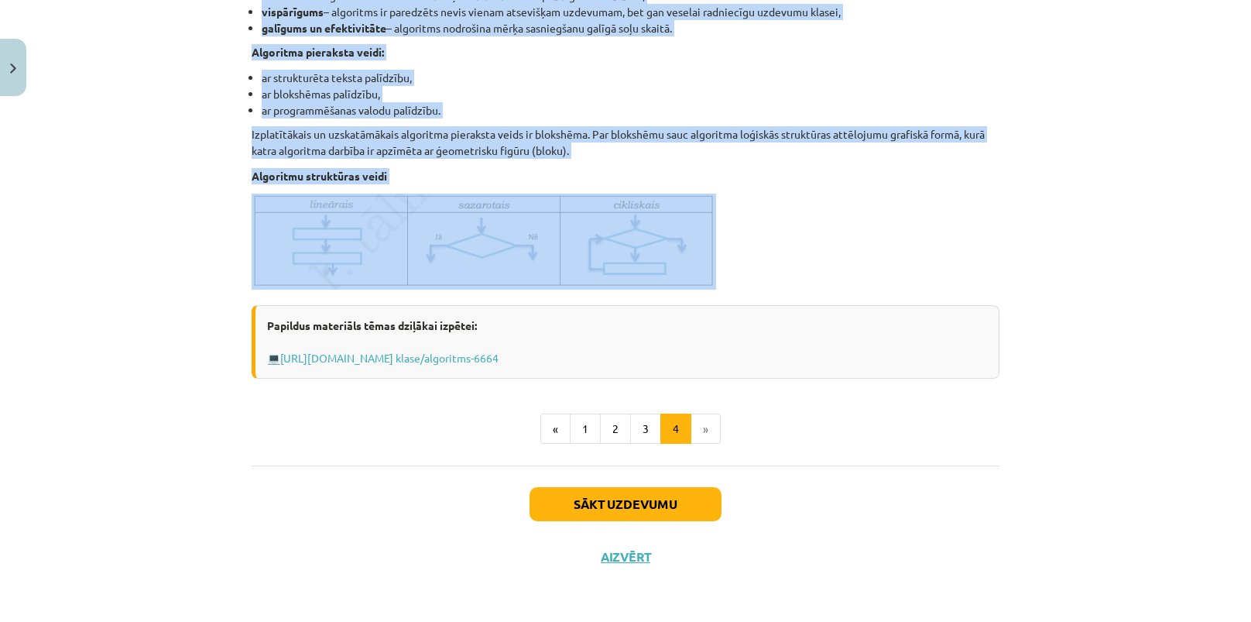
click at [1096, 223] on div "Mācību tēma: Datorikas - 10. klases 1. ieskaites mācību materiāls #2 1. tēma – …" at bounding box center [625, 311] width 1251 height 622
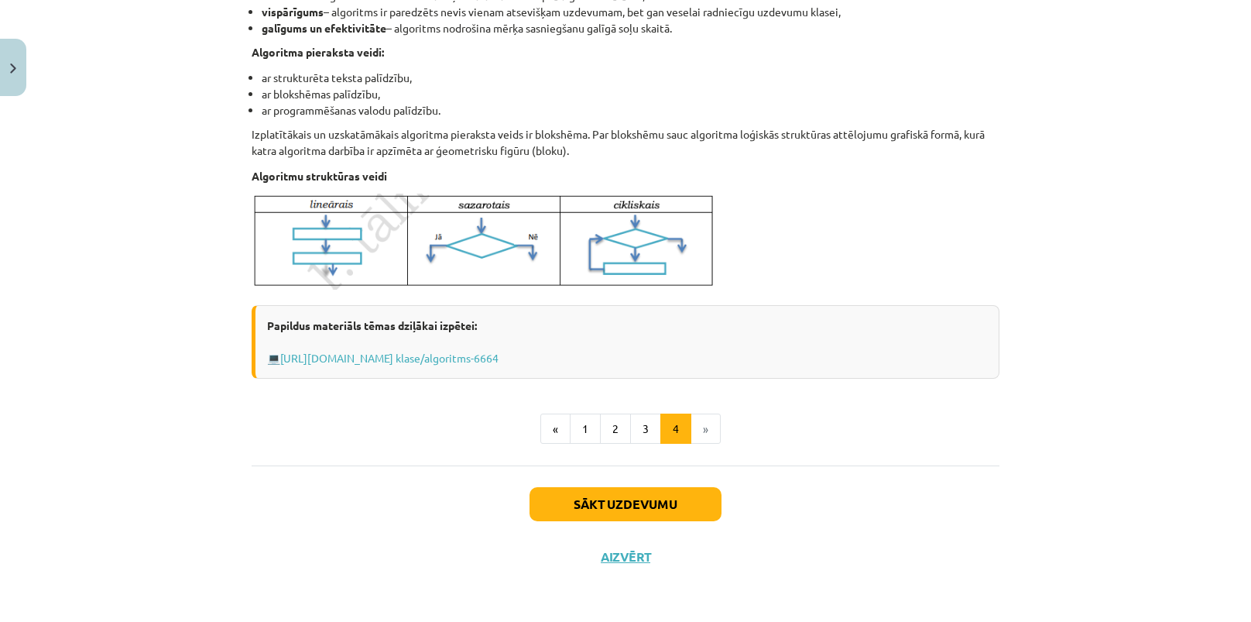
click at [981, 461] on div "Algoritms Algoritms - noteikta darbību virkne, kuras izpildot, tiek iegūts vaja…" at bounding box center [626, 86] width 748 height 758
click at [629, 561] on button "Aizvērt" at bounding box center [625, 556] width 59 height 15
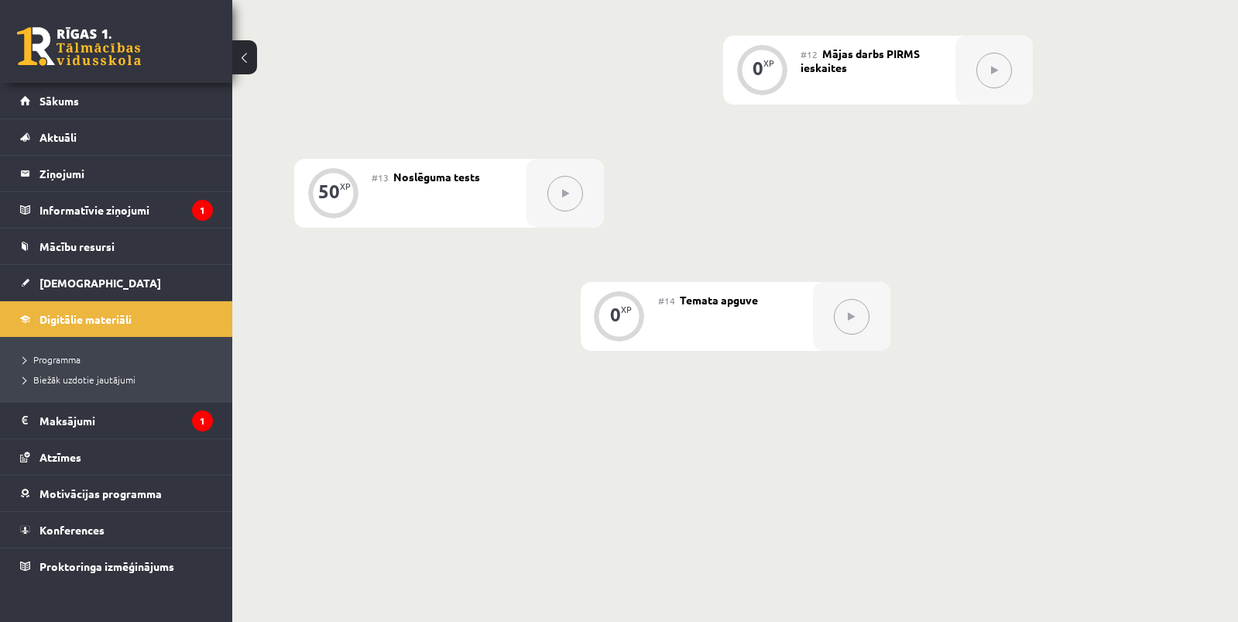
scroll to position [1397, 0]
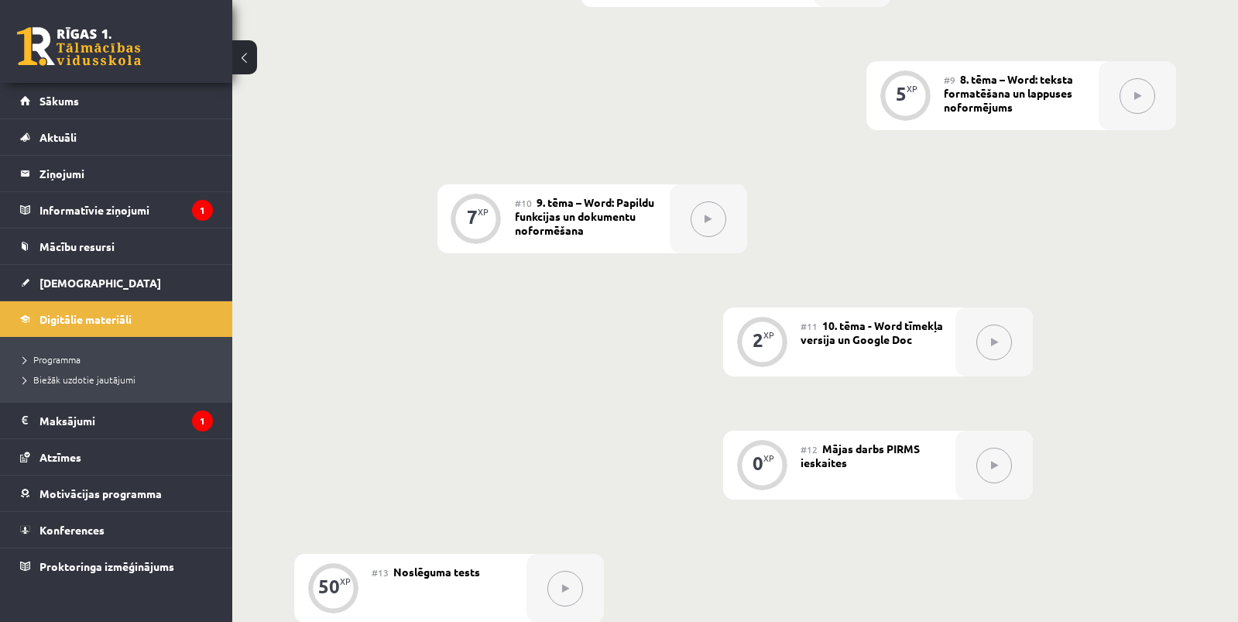
click at [820, 468] on span "Mājas darbs PIRMS ieskaites" at bounding box center [859, 455] width 119 height 28
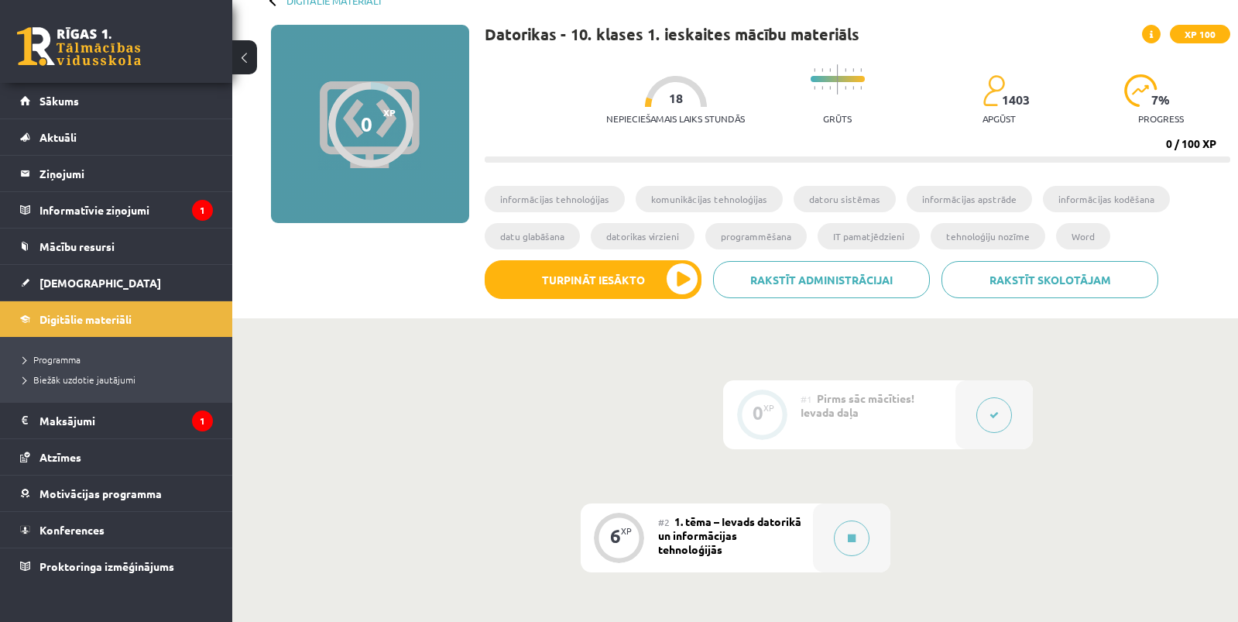
scroll to position [0, 0]
